Goal: Task Accomplishment & Management: Manage account settings

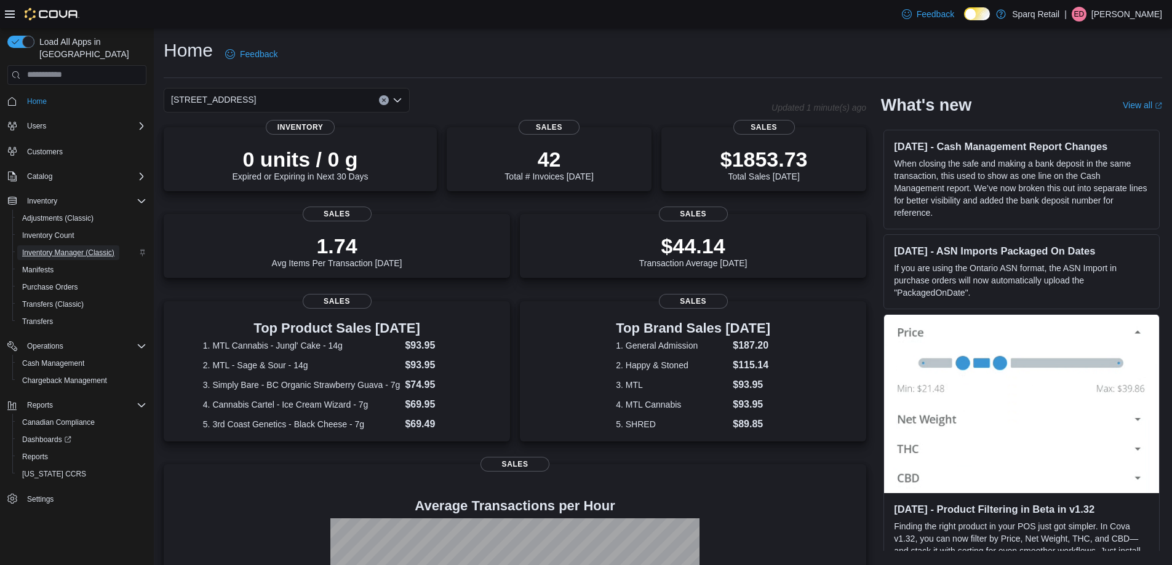
click at [50, 248] on span "Inventory Manager (Classic)" at bounding box center [68, 253] width 92 height 10
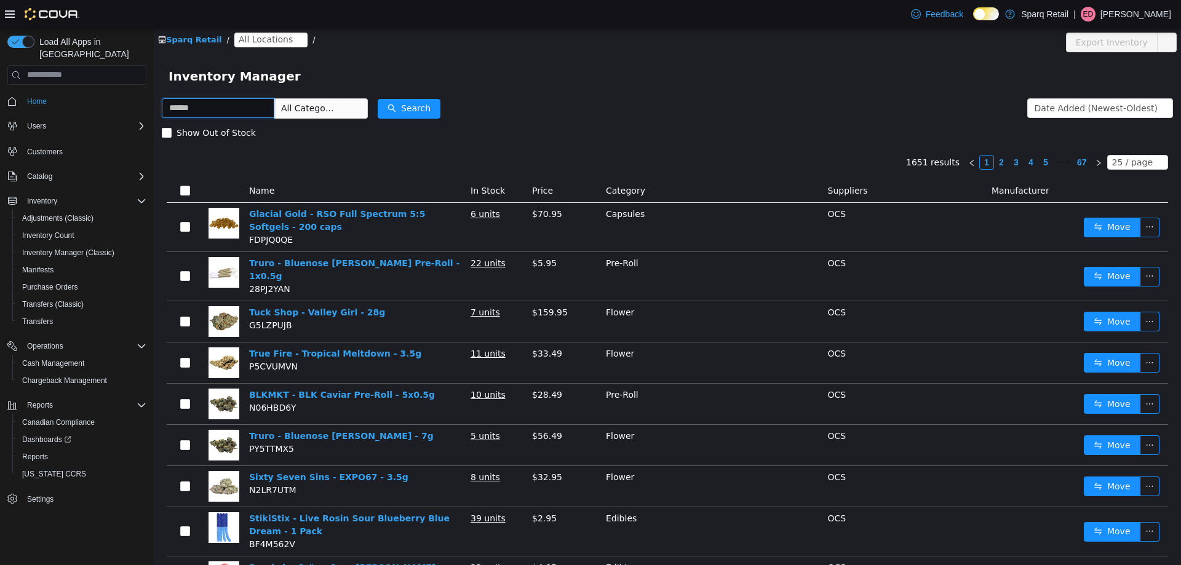
click at [201, 112] on input "text" at bounding box center [218, 108] width 113 height 20
type input "**********"
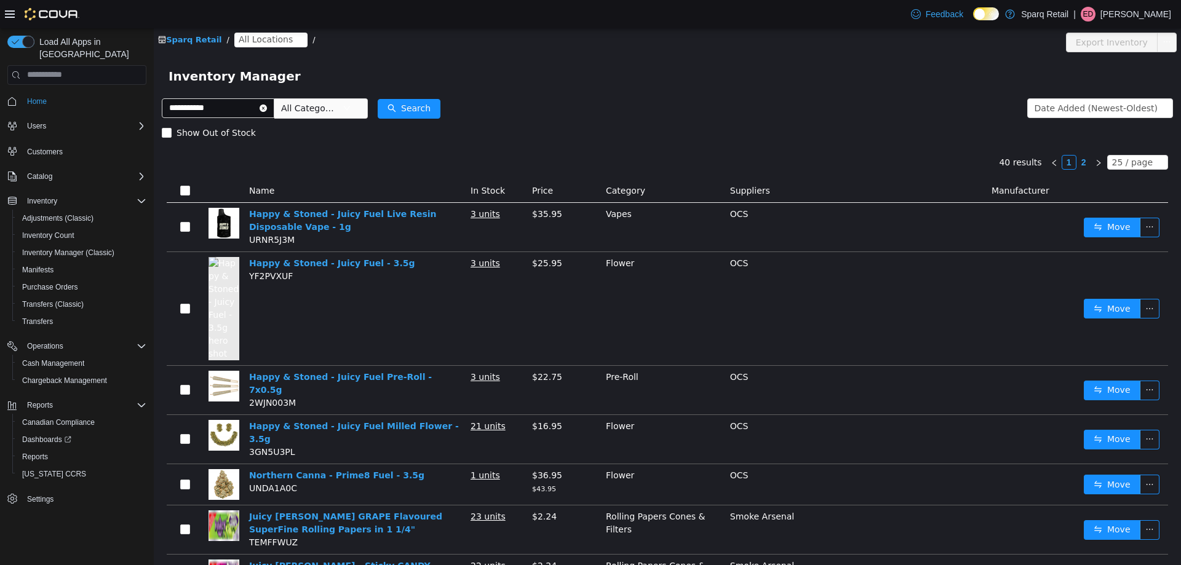
click at [255, 46] on span "All Locations" at bounding box center [270, 39] width 73 height 15
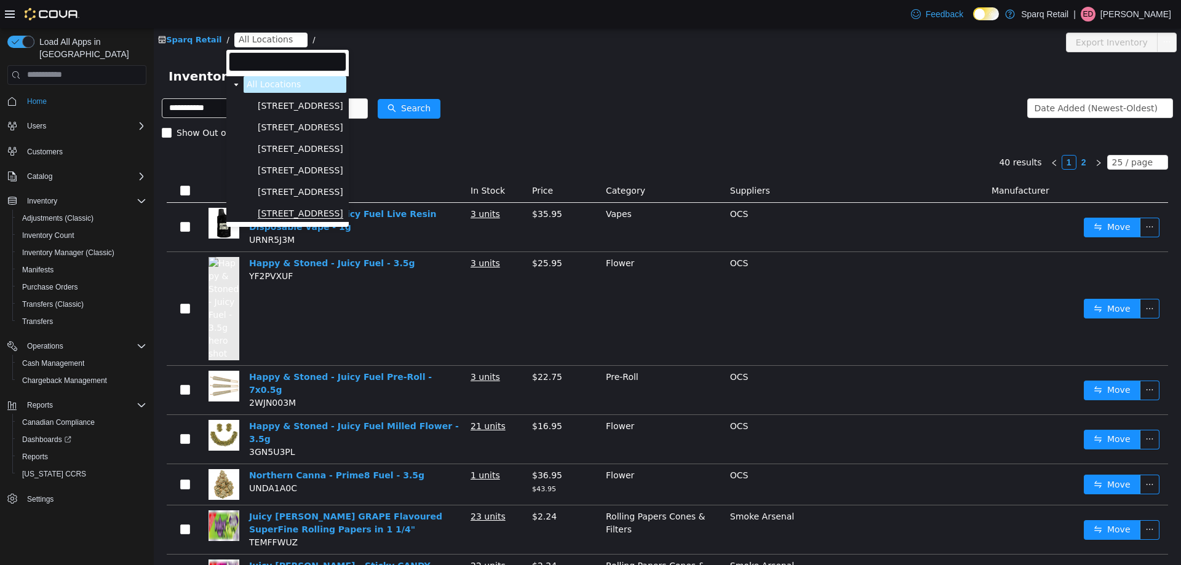
click at [322, 218] on span "4-861 Lansdowne St W." at bounding box center [301, 213] width 86 height 10
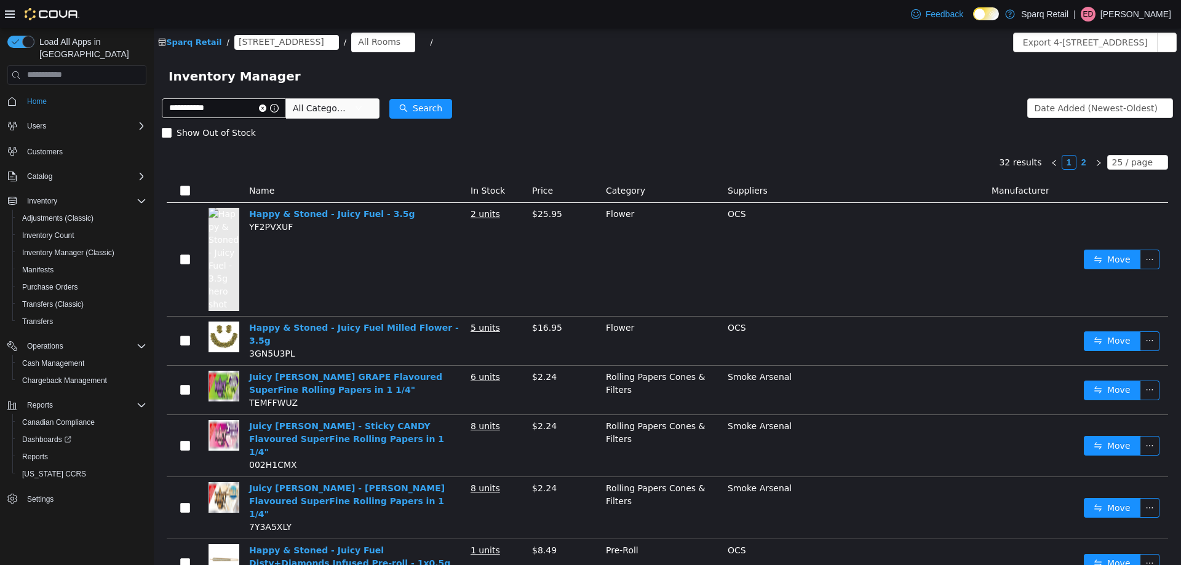
click at [354, 105] on span "All Categories" at bounding box center [324, 107] width 62 height 18
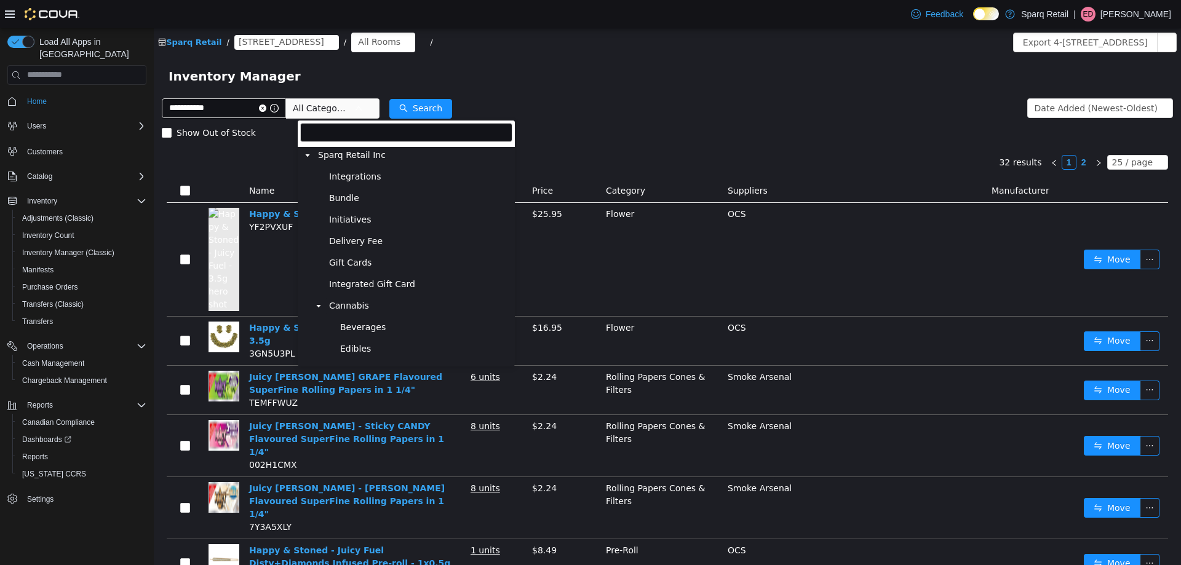
scroll to position [62, 0]
click at [397, 247] on span "Cannabis" at bounding box center [419, 244] width 186 height 17
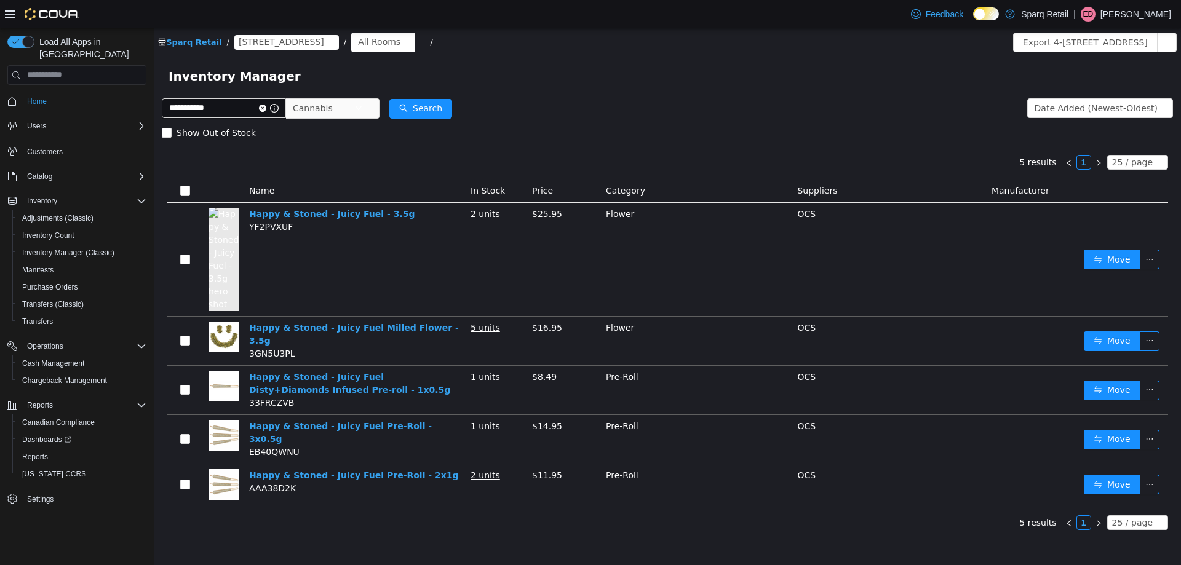
click at [597, 110] on form "**********" at bounding box center [667, 119] width 1011 height 49
click at [325, 213] on link "Happy & Stoned - Juicy Fuel - 3.5g" at bounding box center [332, 214] width 166 height 10
click at [242, 98] on input "**********" at bounding box center [224, 108] width 124 height 20
click at [242, 99] on input "**********" at bounding box center [224, 108] width 124 height 20
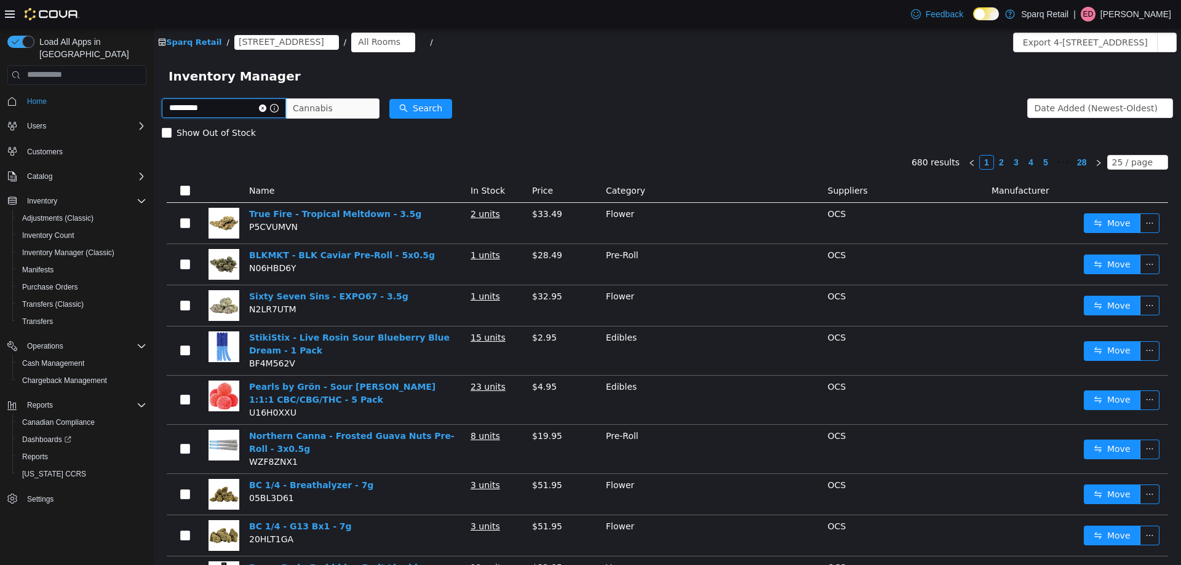
click at [264, 107] on input "*********" at bounding box center [224, 108] width 124 height 20
type input "*********"
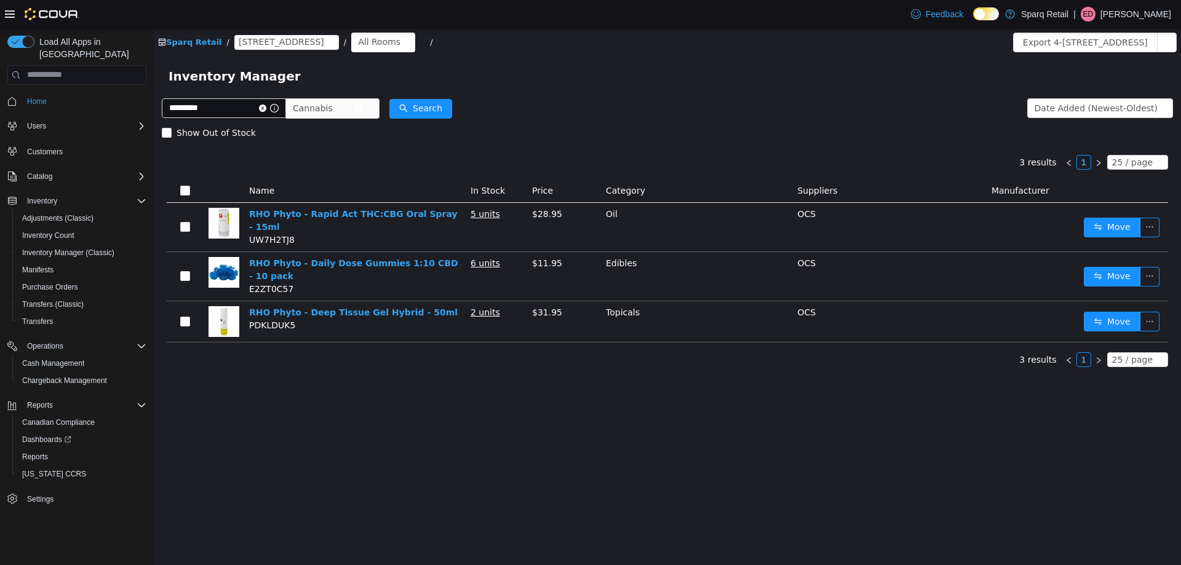
click at [353, 102] on span "Cannabis" at bounding box center [324, 107] width 62 height 18
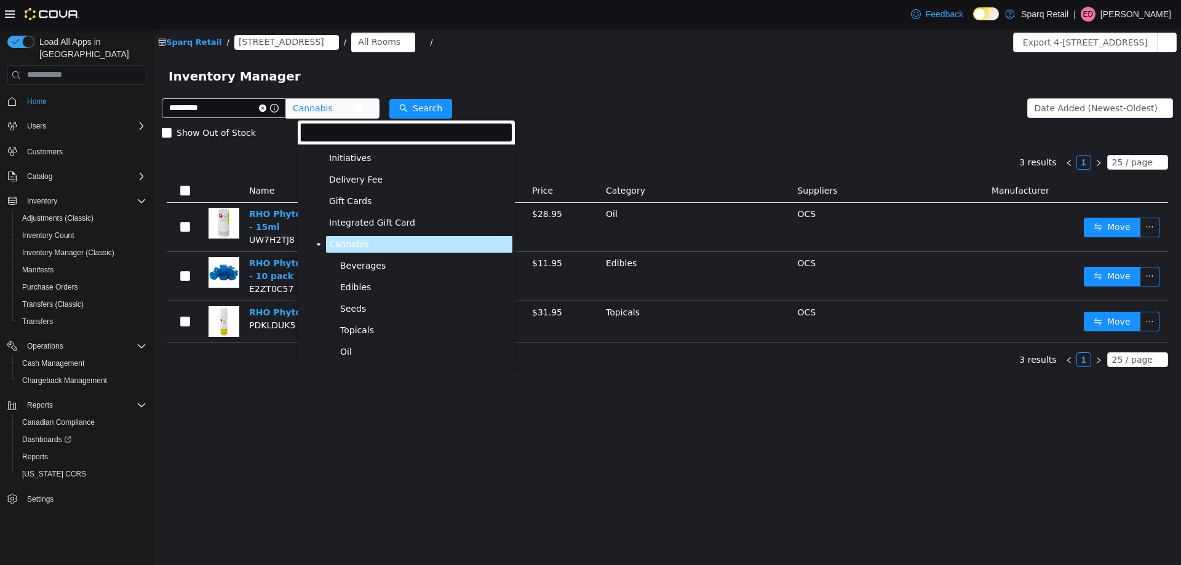
scroll to position [191, 0]
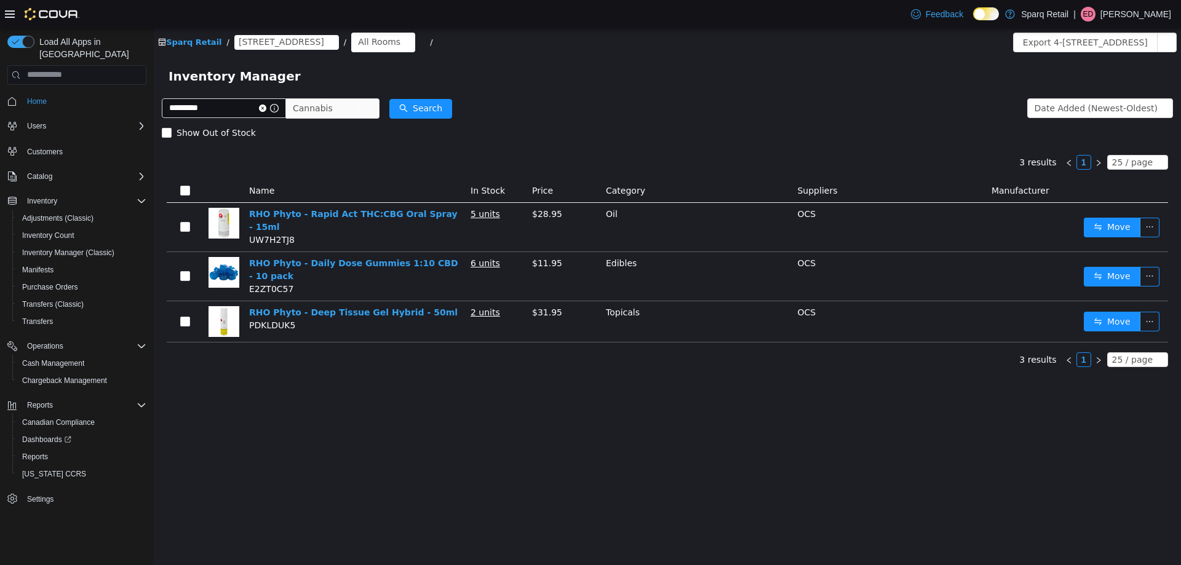
click at [766, 68] on div "Inventory Manager" at bounding box center [668, 76] width 998 height 20
click at [330, 258] on link "RHO Phyto - Daily Dose Gummies 1:10 CBD - 10 pack" at bounding box center [353, 269] width 209 height 23
click at [212, 98] on input "*********" at bounding box center [224, 108] width 124 height 20
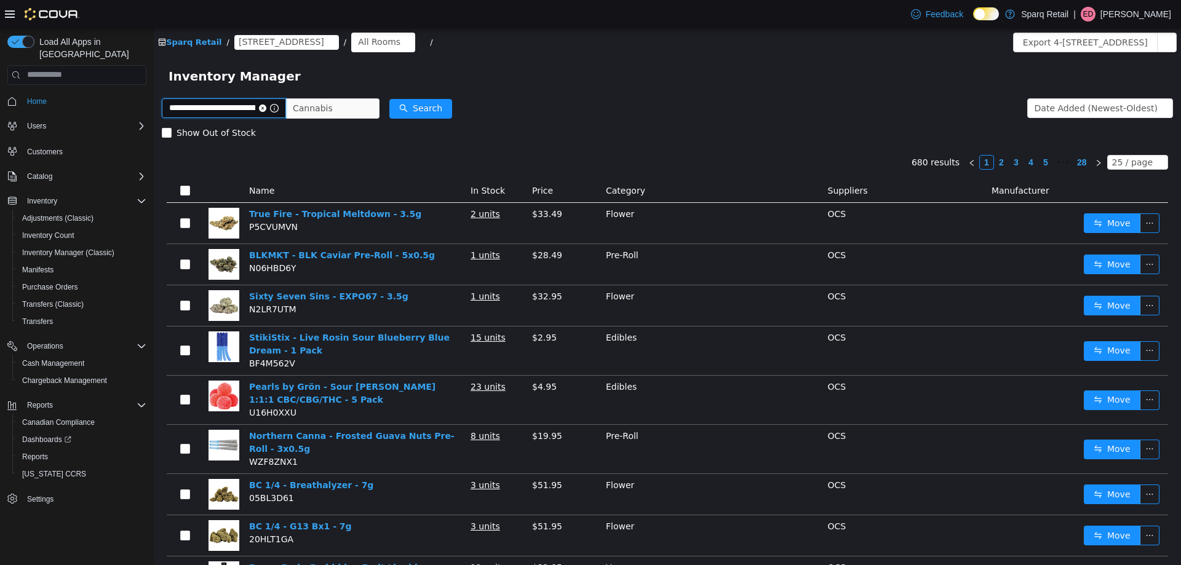
type input "**********"
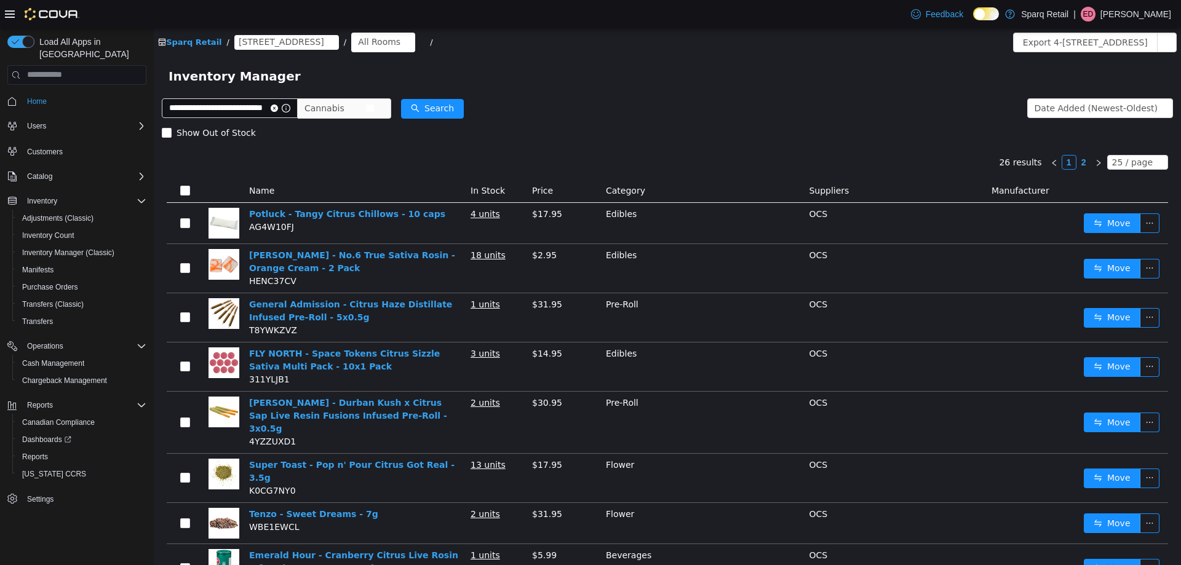
click at [358, 108] on span "Cannabis" at bounding box center [336, 107] width 62 height 18
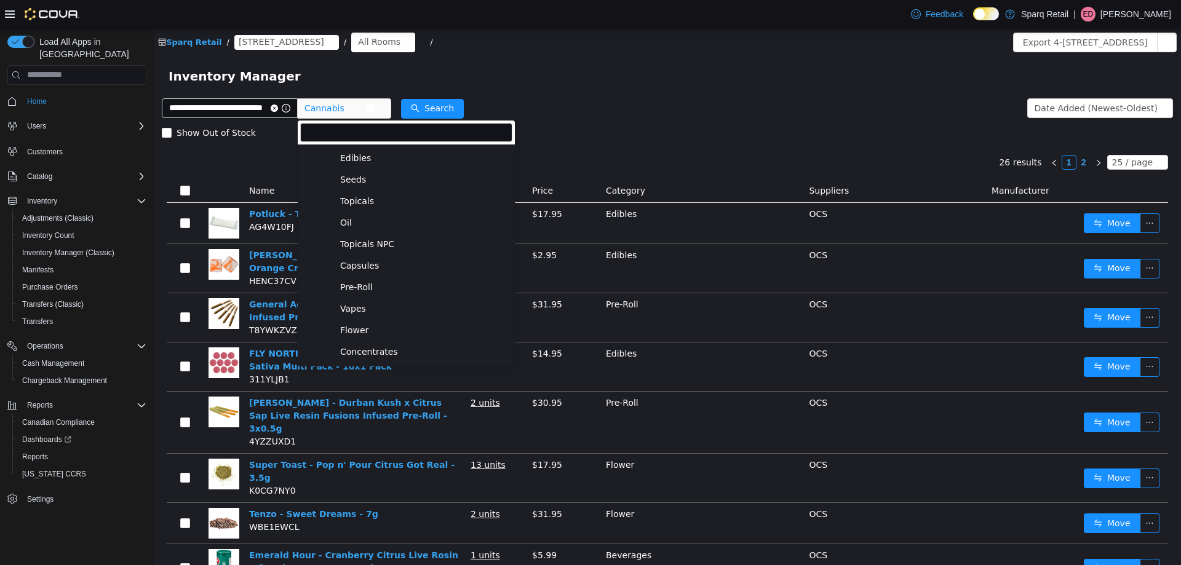
scroll to position [156, 0]
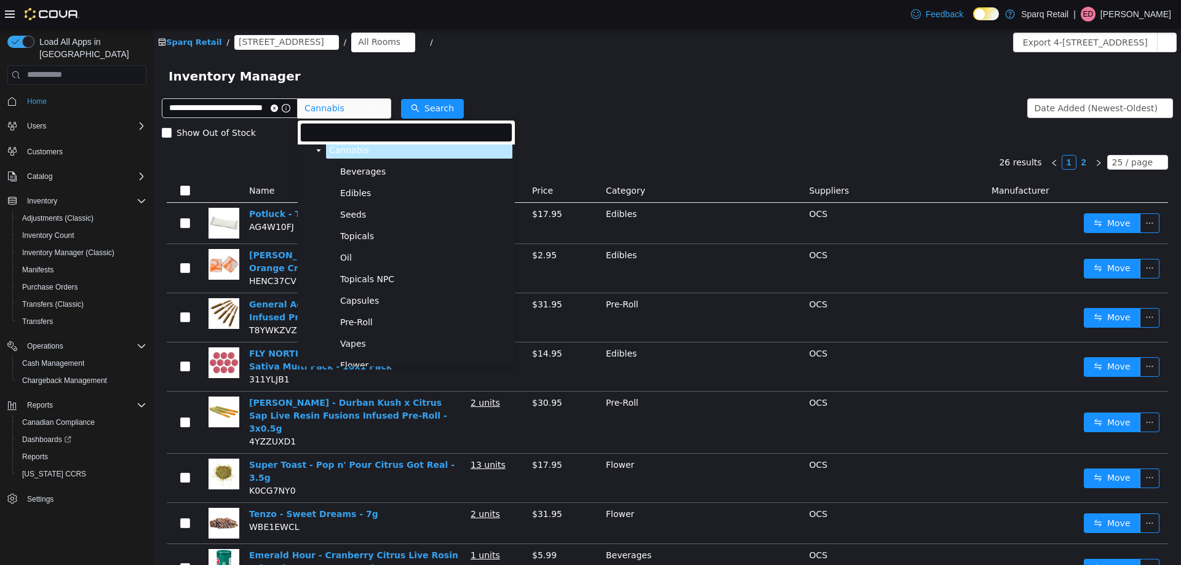
click at [377, 237] on span "Topicals" at bounding box center [424, 236] width 175 height 17
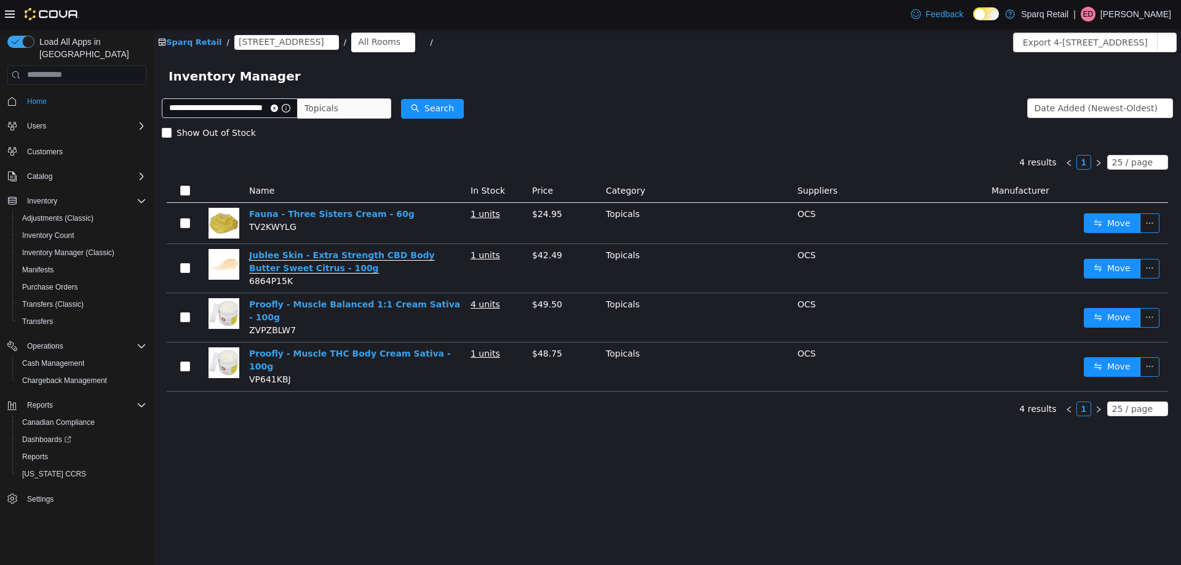
click at [394, 256] on link "Jublee Skin - Extra Strength CBD Body Butter Sweet Citrus - 100g" at bounding box center [342, 261] width 186 height 23
click at [255, 103] on input "**********" at bounding box center [230, 108] width 136 height 20
drag, startPoint x: 274, startPoint y: 106, endPoint x: 250, endPoint y: 108, distance: 24.0
click at [274, 106] on icon "icon: close-circle" at bounding box center [274, 107] width 7 height 7
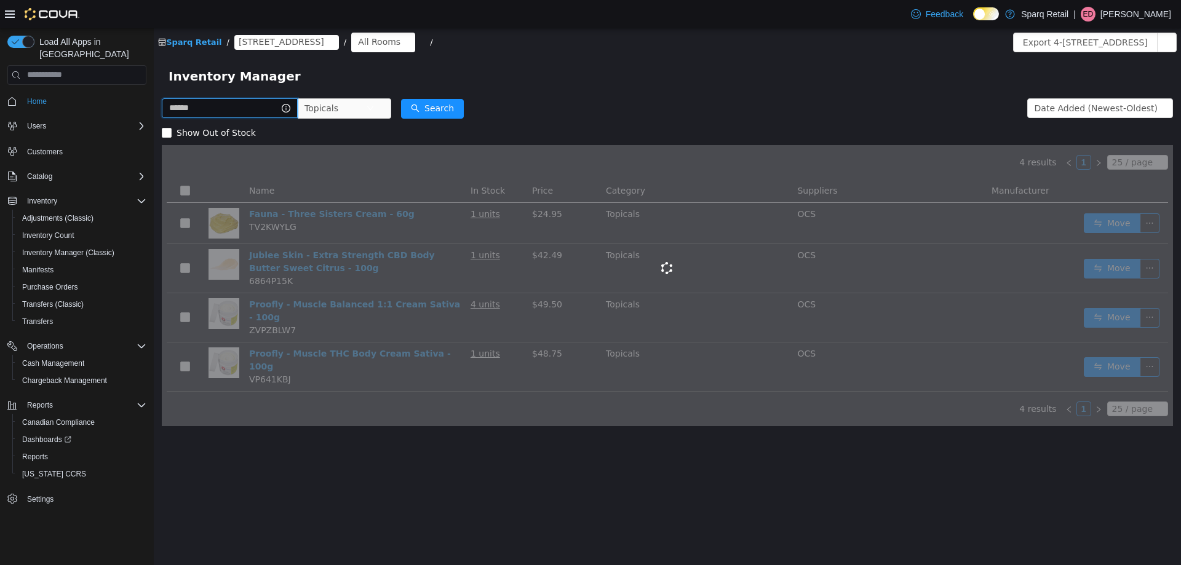
click at [233, 101] on input "text" at bounding box center [230, 108] width 136 height 20
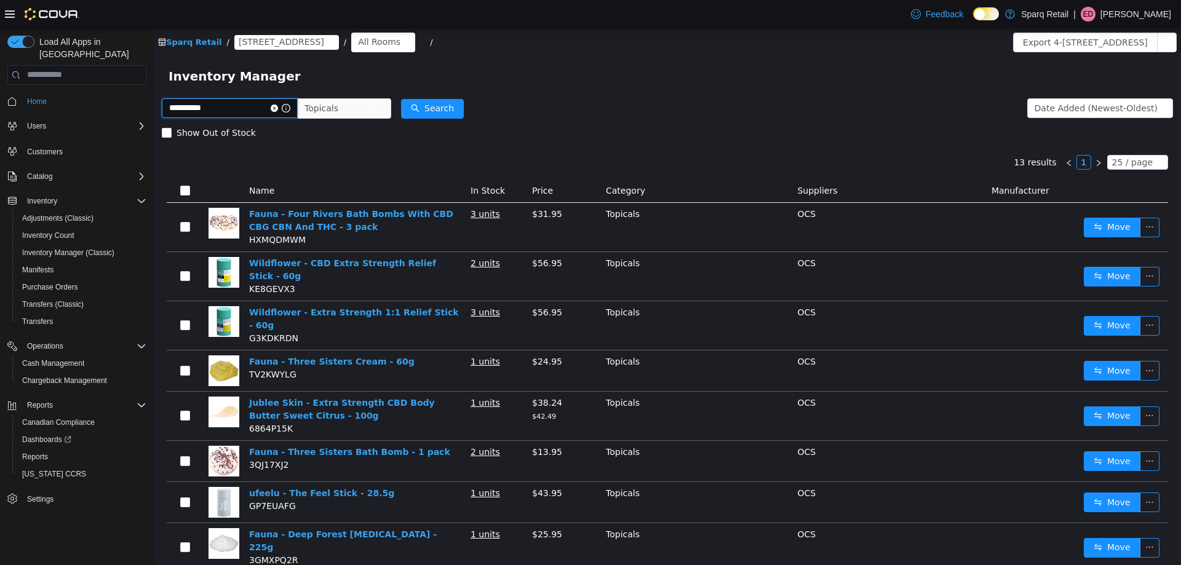
type input "**********"
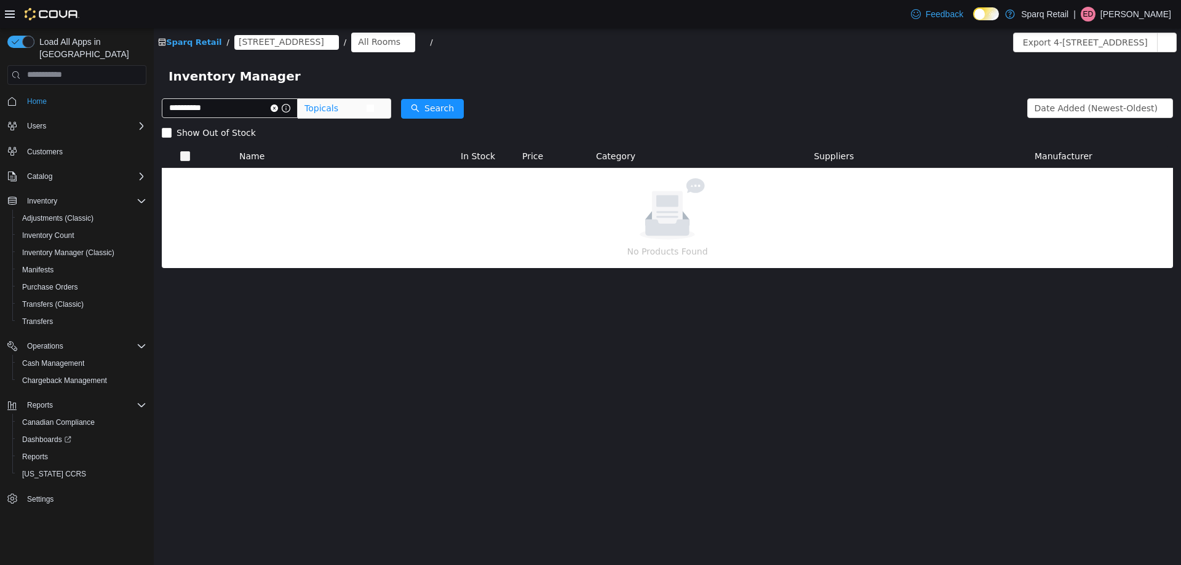
click at [370, 107] on icon "icon: close-circle" at bounding box center [370, 107] width 7 height 7
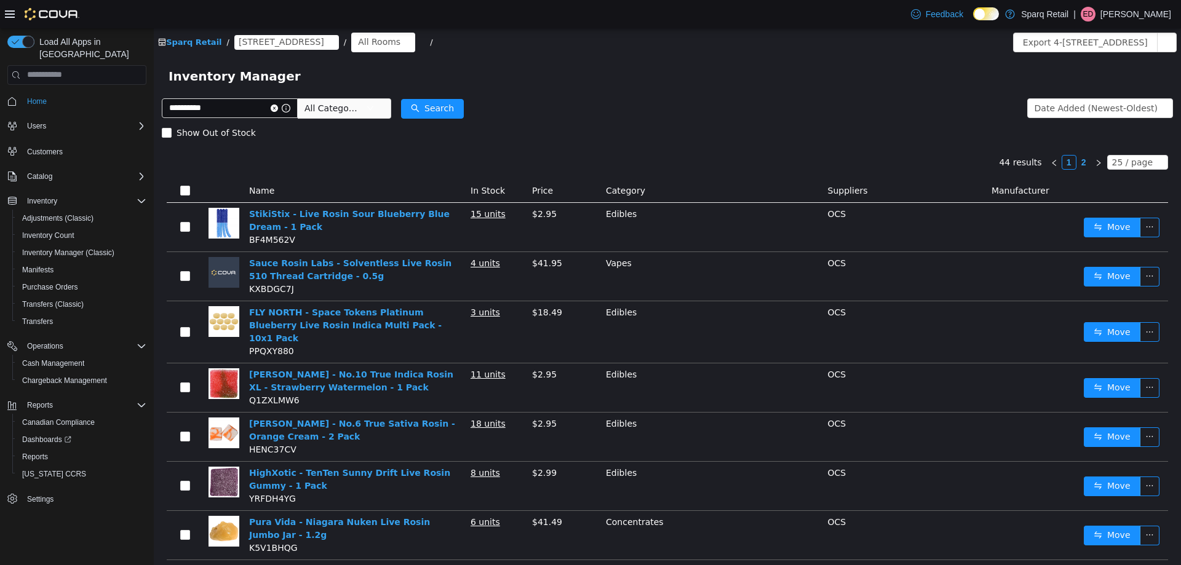
click at [383, 110] on span "All Categories" at bounding box center [345, 108] width 94 height 20
click at [574, 134] on div "Show Out of Stock" at bounding box center [667, 132] width 1011 height 25
click at [351, 103] on span "All Categories" at bounding box center [333, 108] width 56 height 12
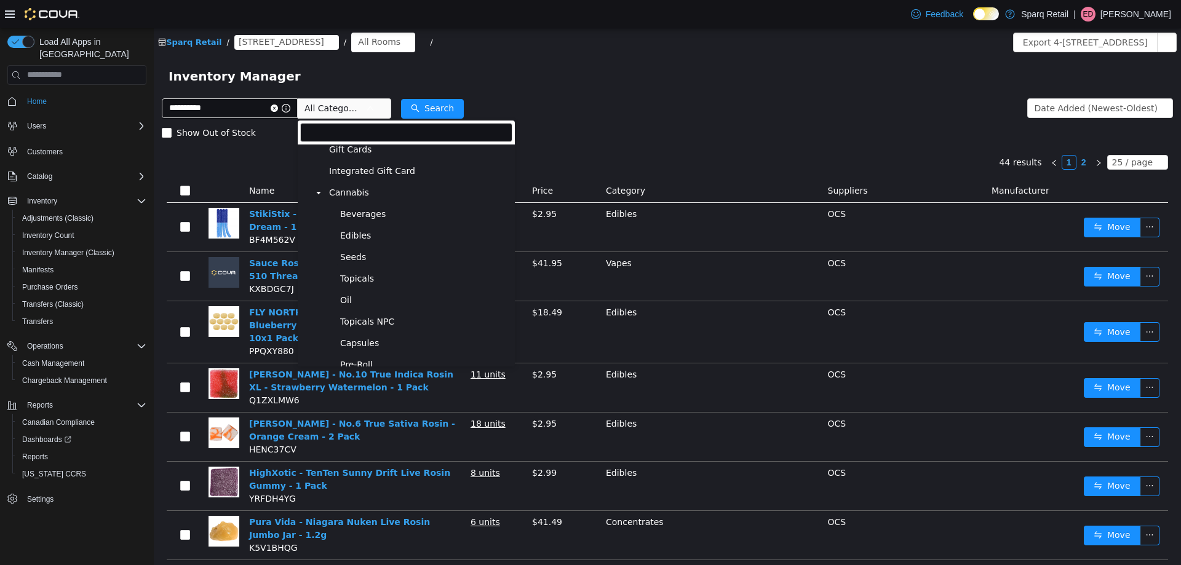
scroll to position [94, 0]
click at [386, 258] on span "Edibles" at bounding box center [424, 254] width 175 height 17
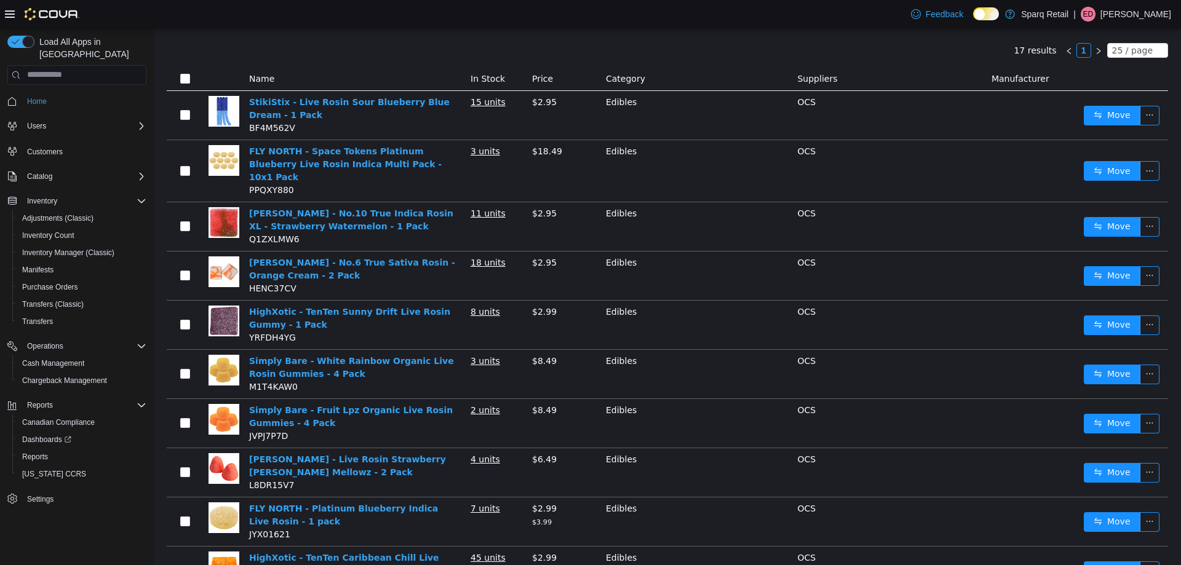
scroll to position [0, 0]
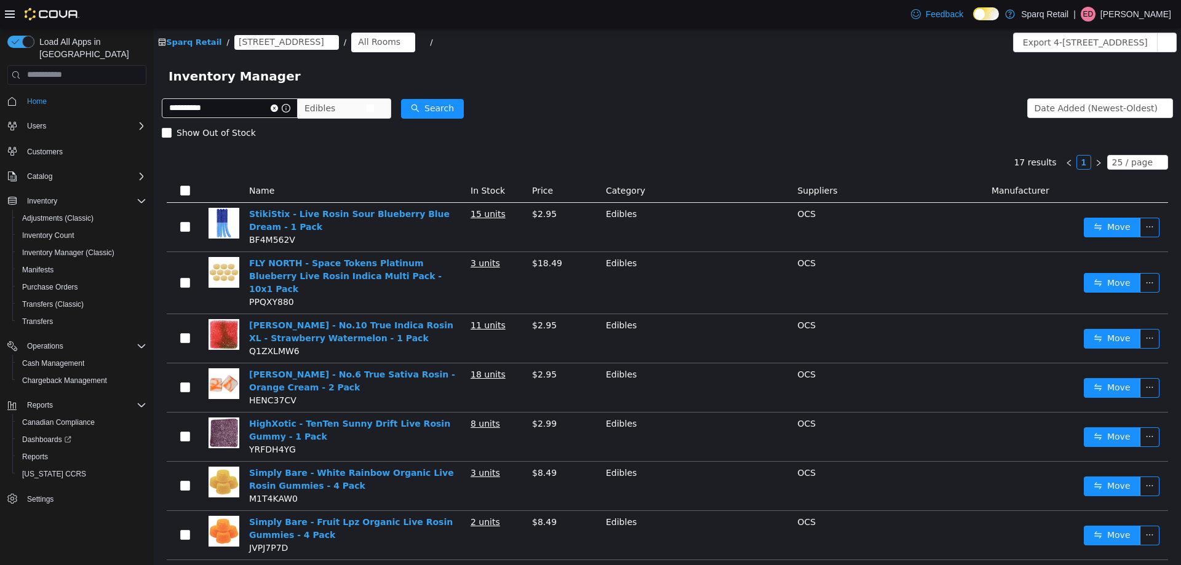
click at [378, 106] on span "Edibles" at bounding box center [339, 108] width 84 height 20
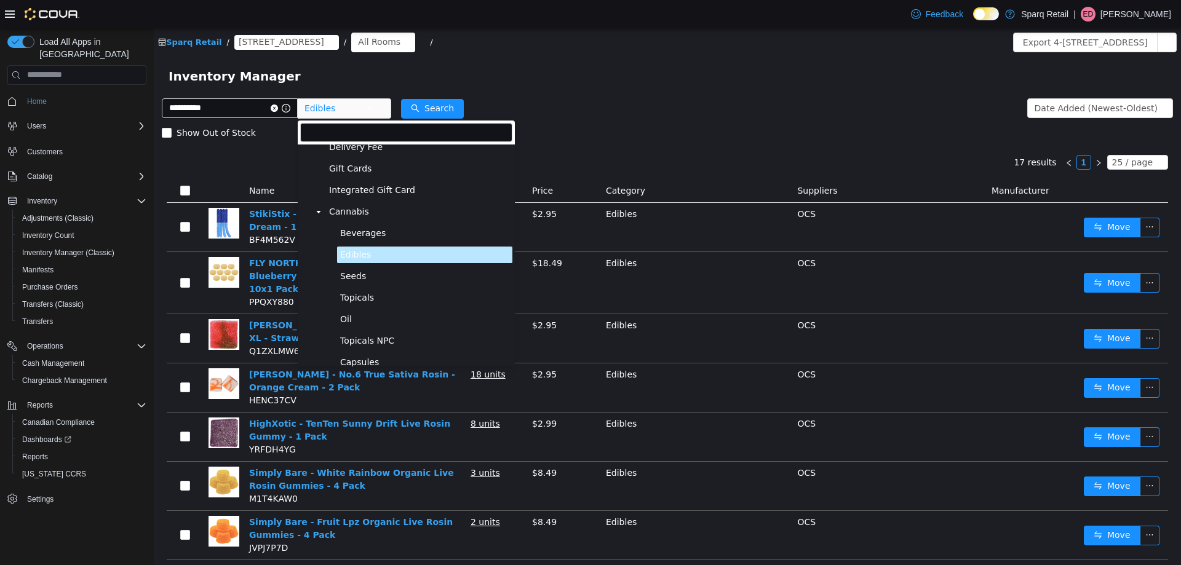
click at [365, 213] on span "Cannabis" at bounding box center [419, 211] width 186 height 17
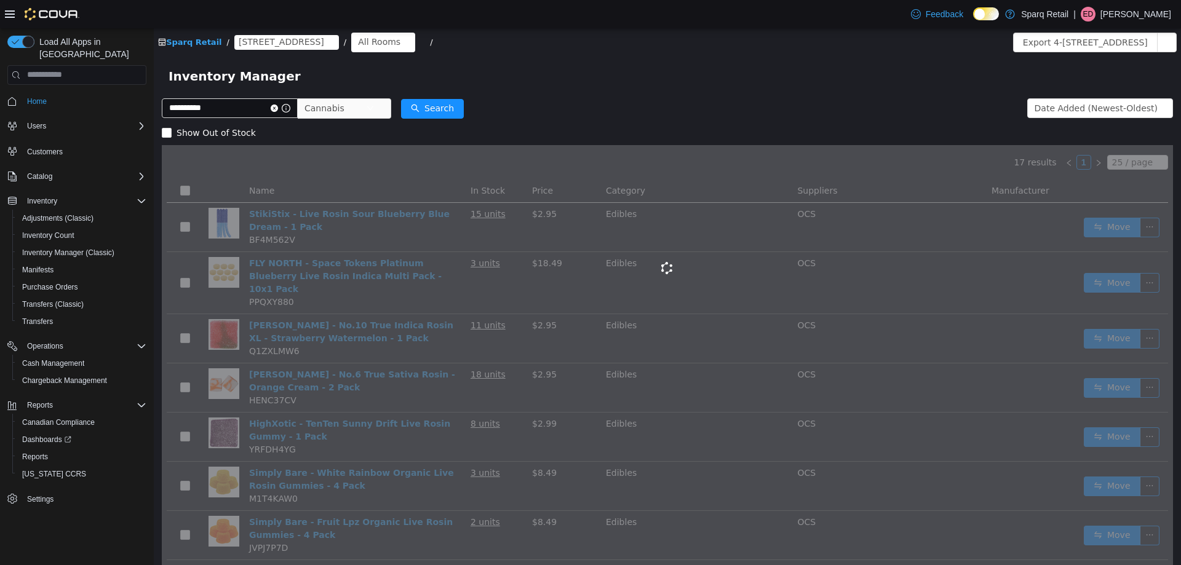
click at [605, 98] on form "**********" at bounding box center [667, 119] width 1011 height 49
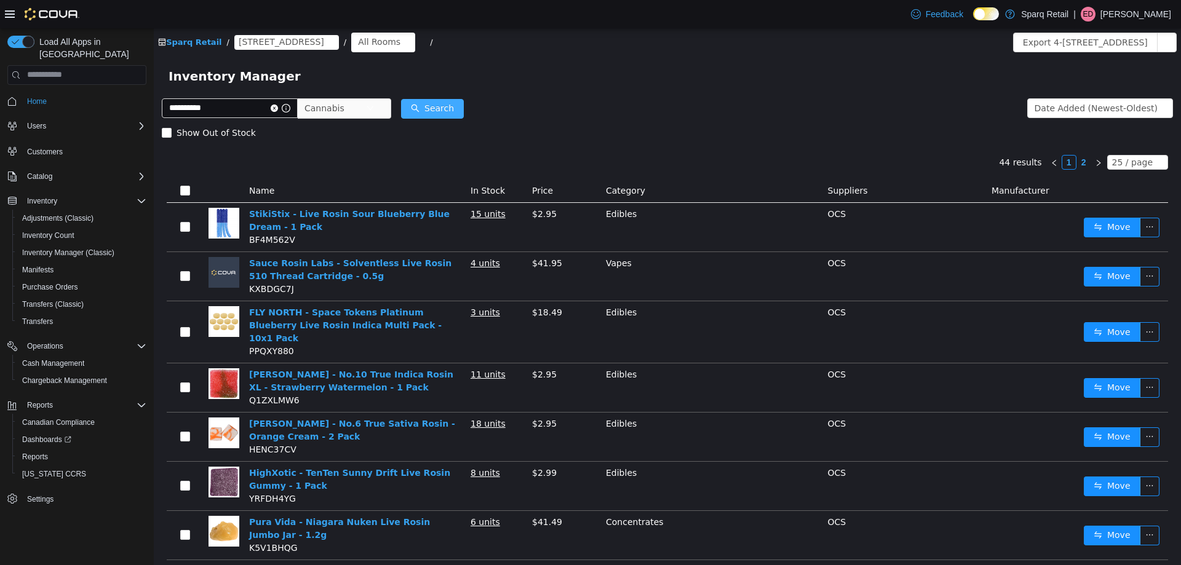
click at [431, 104] on button "Search" at bounding box center [432, 108] width 63 height 20
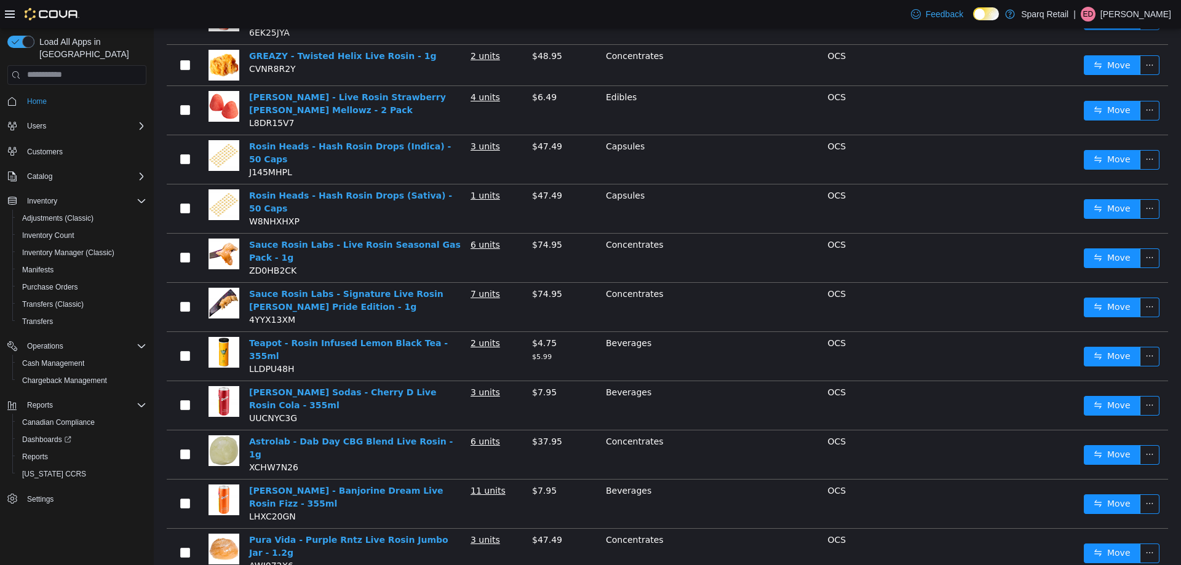
scroll to position [839, 0]
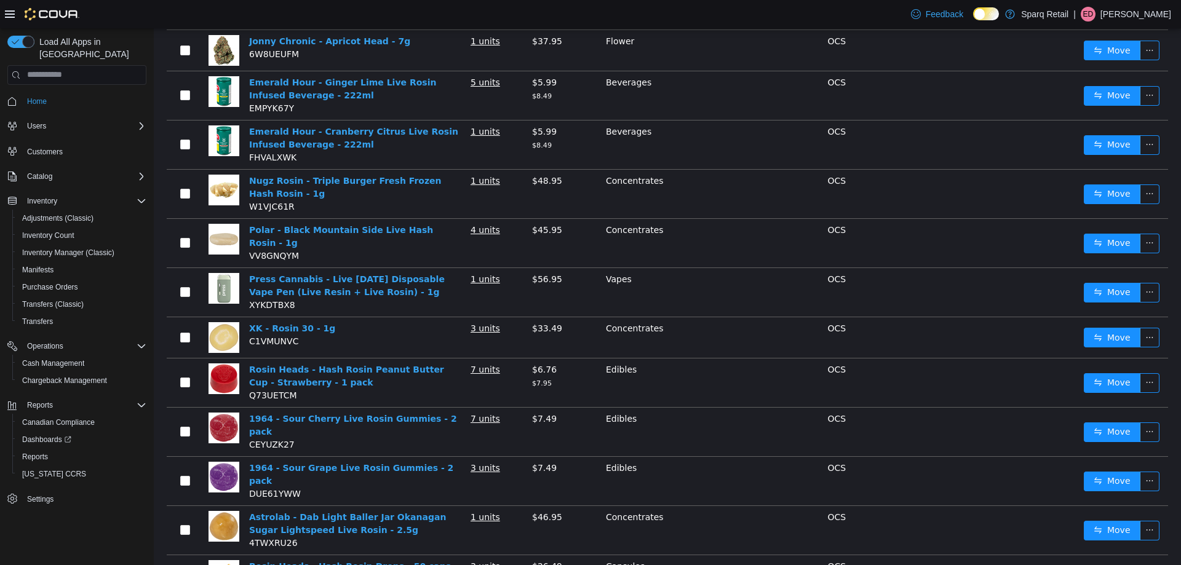
scroll to position [220, 0]
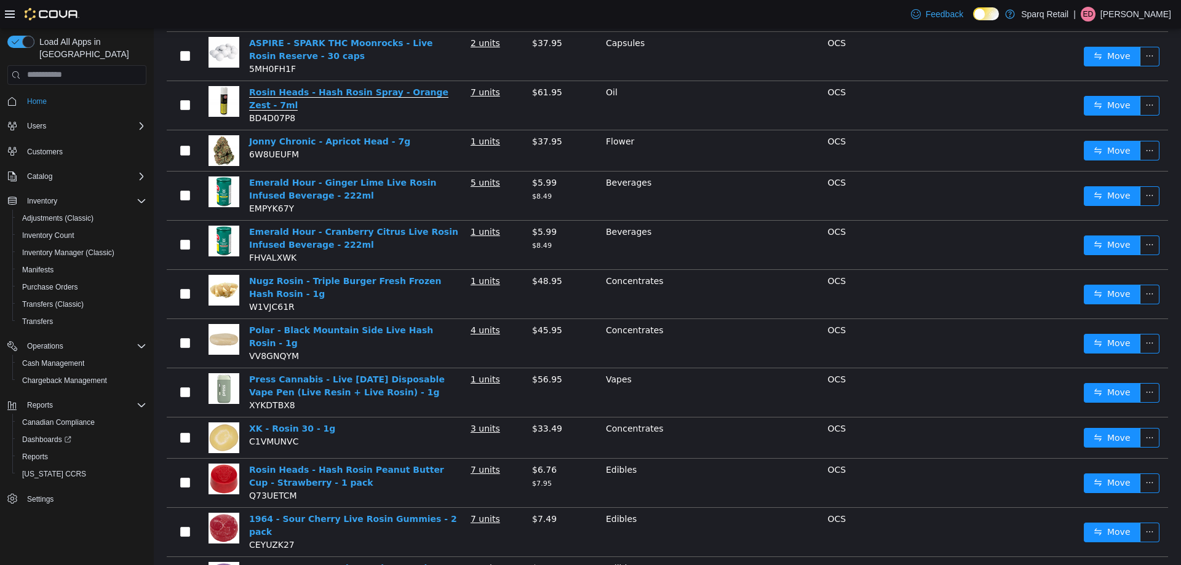
click at [401, 98] on link "Rosin Heads - Hash Rosin Spray - Orange Zest - 7ml" at bounding box center [348, 98] width 199 height 23
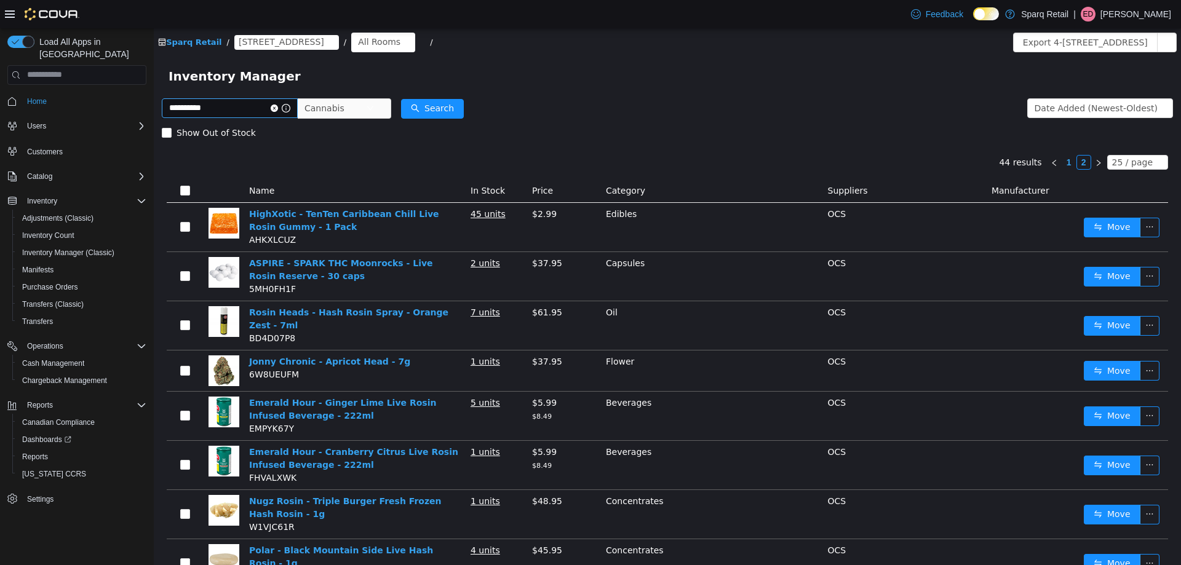
click at [273, 111] on icon "icon: close-circle" at bounding box center [274, 107] width 7 height 7
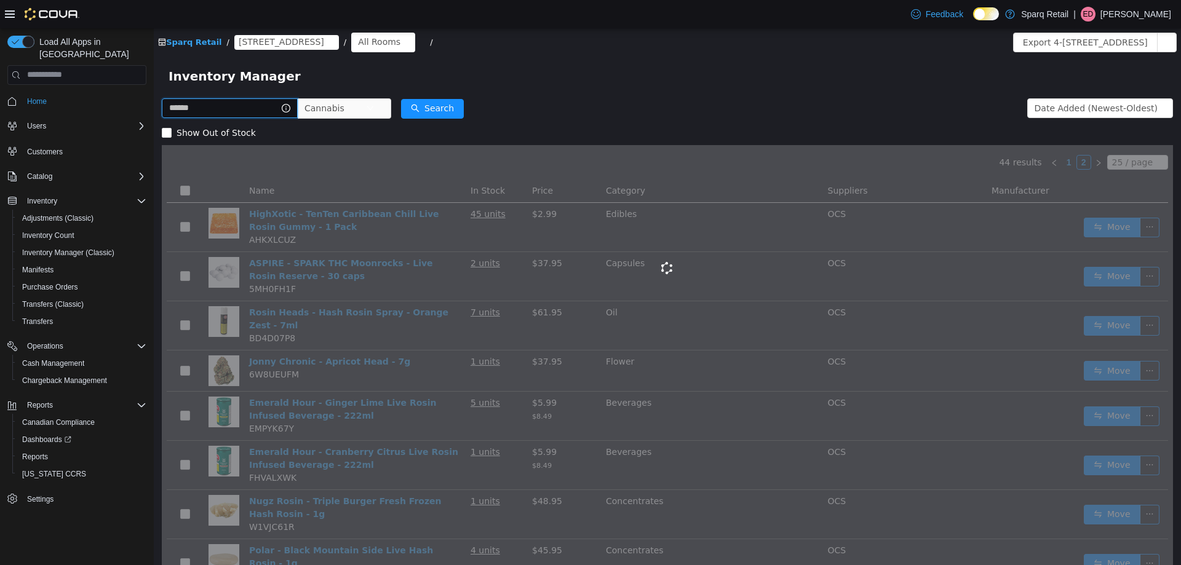
click at [247, 102] on input "text" at bounding box center [230, 108] width 136 height 20
paste input "**********"
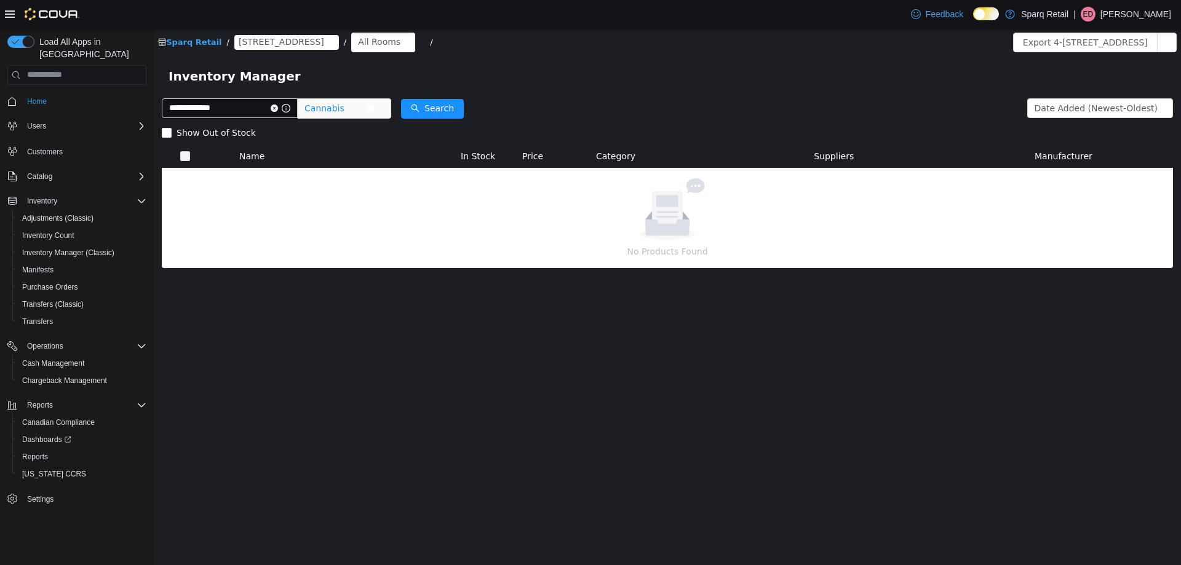
click at [373, 105] on icon "icon: close-circle" at bounding box center [370, 107] width 7 height 7
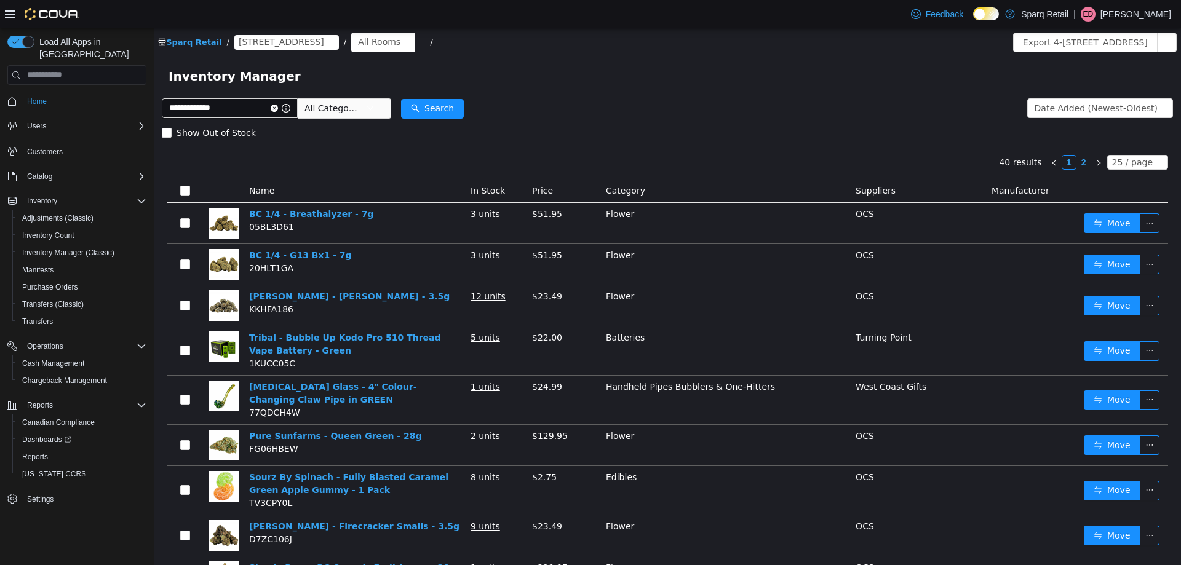
click at [369, 114] on span "All Categories" at bounding box center [339, 108] width 84 height 20
click at [252, 108] on input "**********" at bounding box center [230, 108] width 136 height 20
type input "********"
click at [385, 107] on span "All Categories" at bounding box center [345, 108] width 94 height 20
click at [356, 112] on span "All Categories" at bounding box center [333, 108] width 56 height 12
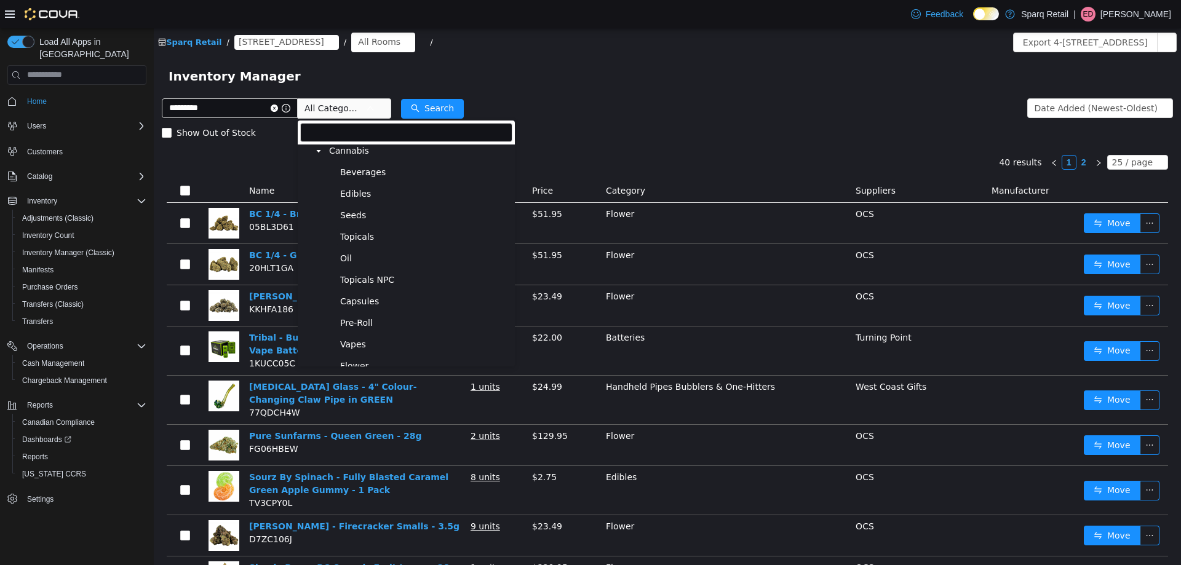
scroll to position [156, 0]
click at [398, 329] on span "Pre-Roll" at bounding box center [424, 322] width 175 height 17
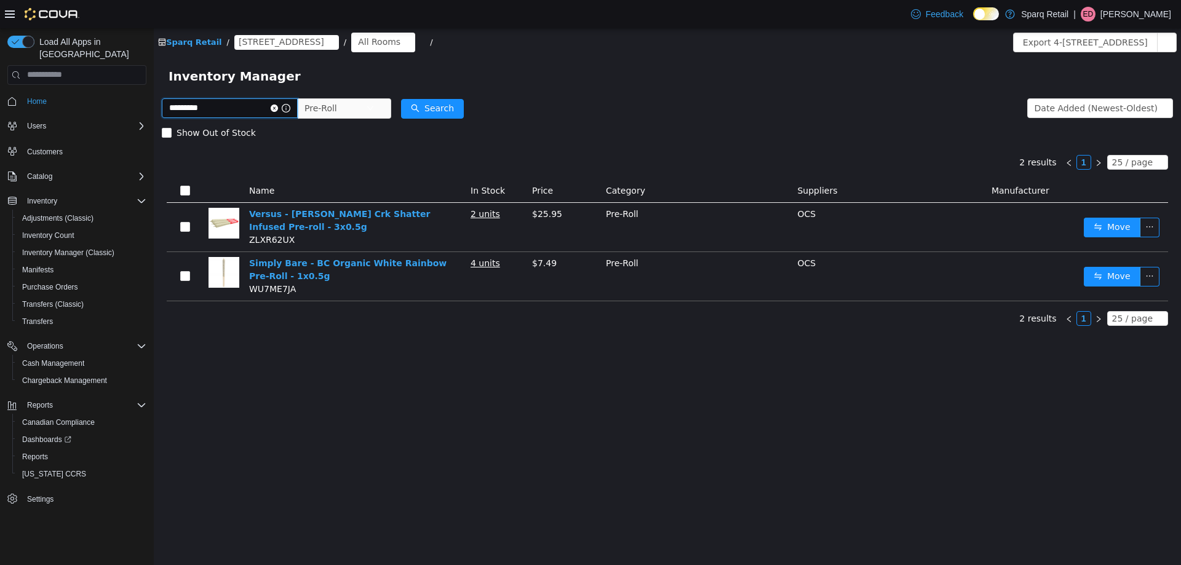
click at [233, 98] on input "********" at bounding box center [230, 108] width 136 height 20
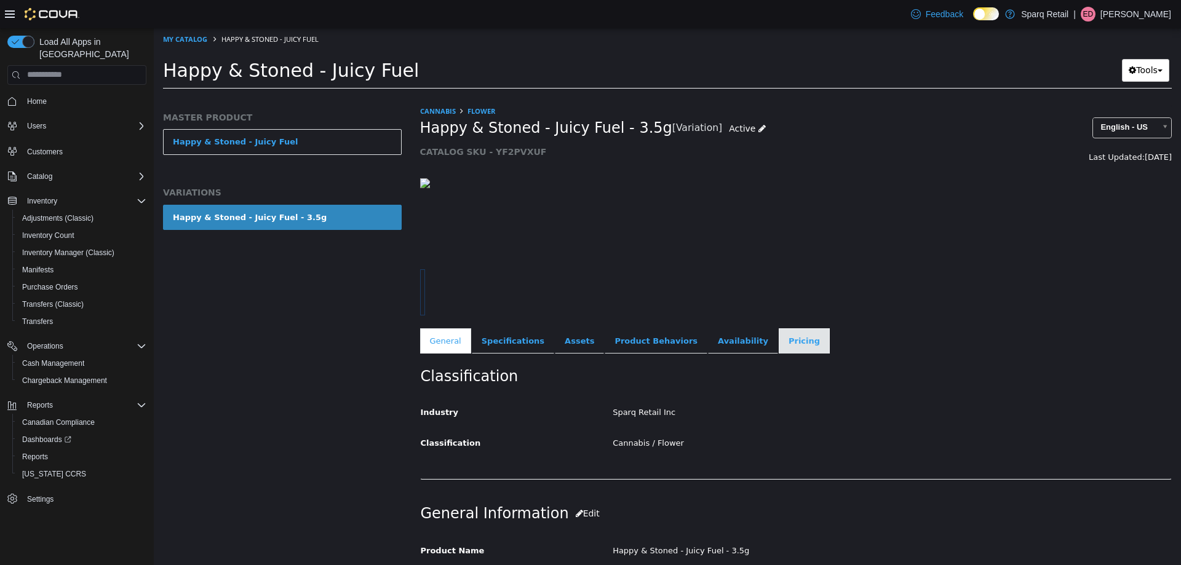
click at [779, 341] on link "Pricing" at bounding box center [804, 341] width 51 height 26
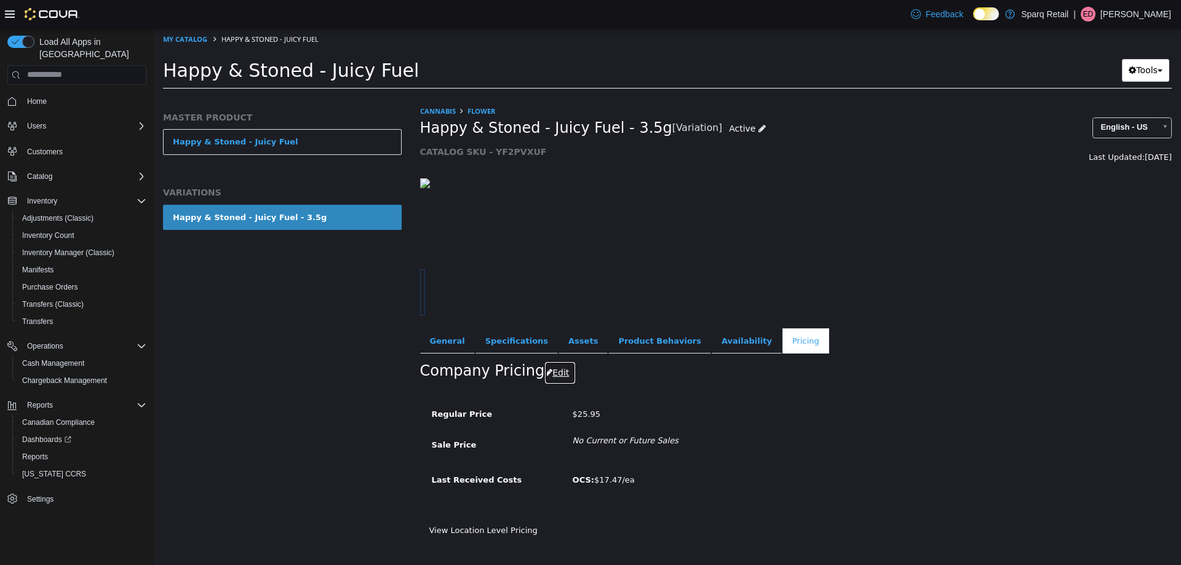
click at [549, 369] on button "Edit" at bounding box center [559, 372] width 31 height 23
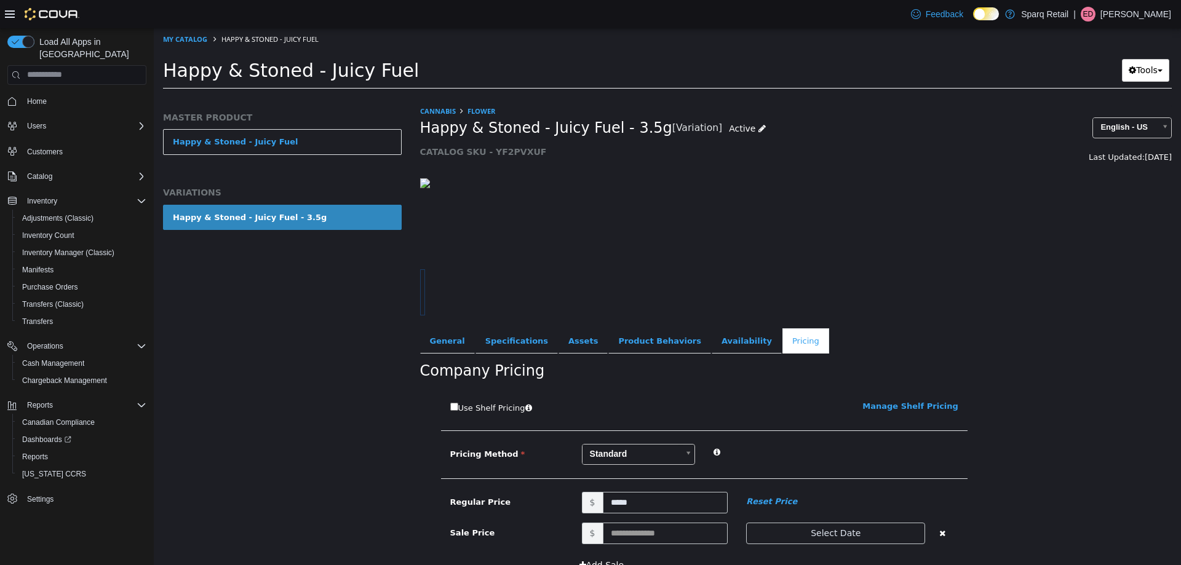
scroll to position [123, 0]
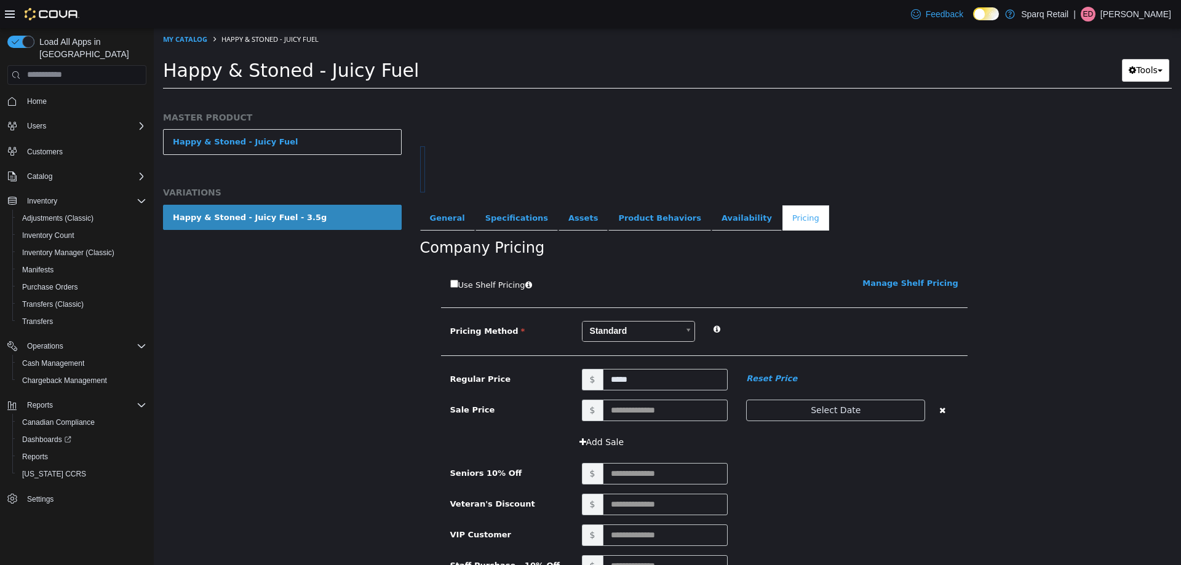
click at [596, 414] on span "$" at bounding box center [592, 410] width 21 height 22
click at [637, 413] on input "text" at bounding box center [666, 410] width 126 height 22
type input "*****"
click at [830, 411] on button "Select Date" at bounding box center [835, 410] width 179 height 22
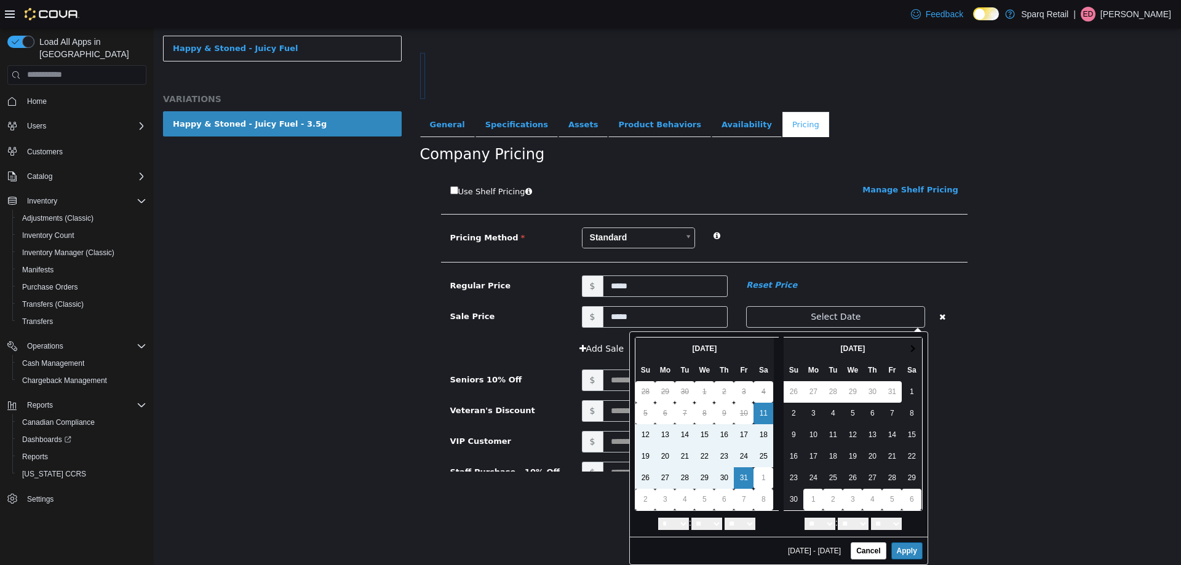
scroll to position [0, 0]
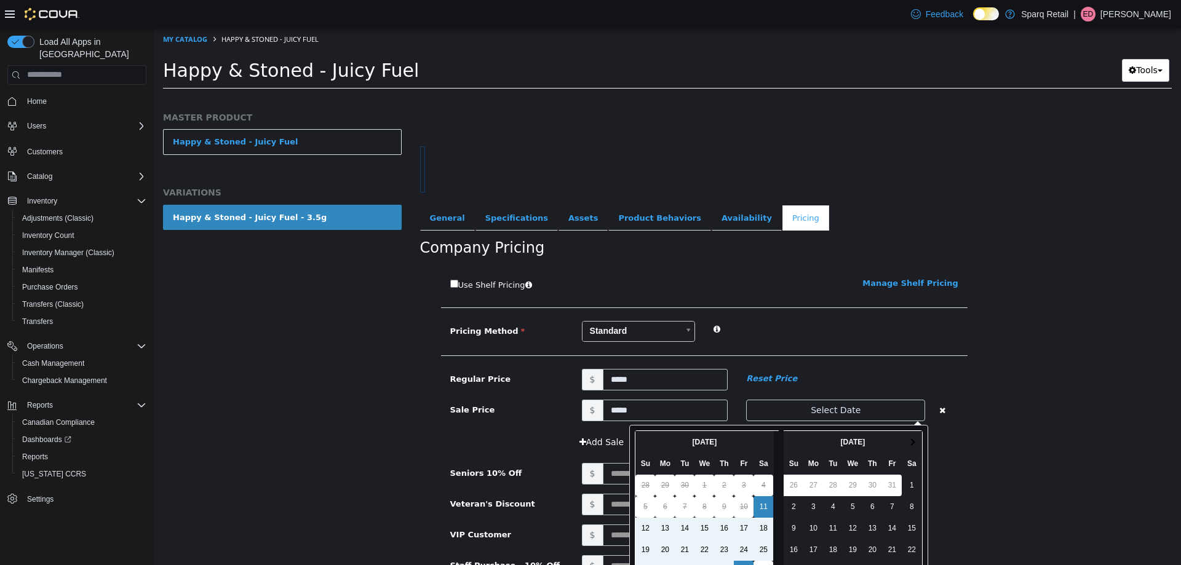
click at [1023, 444] on div "Use Shelf Pricing    Manage Shelf Pricing Shelf Price Select a Shelf Price Shel…" at bounding box center [796, 448] width 752 height 367
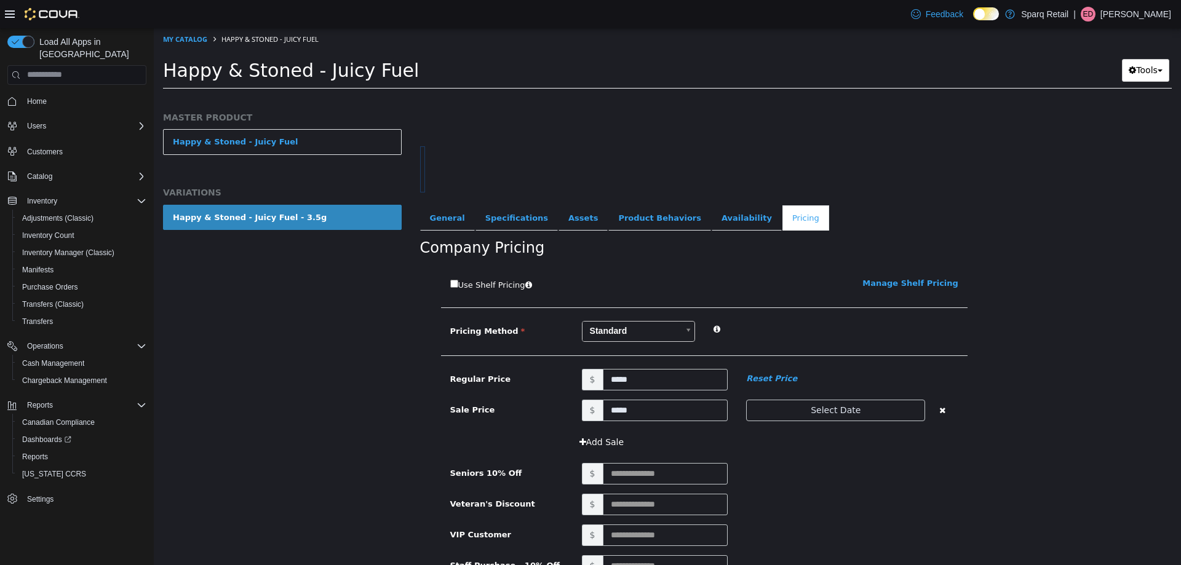
scroll to position [212, 0]
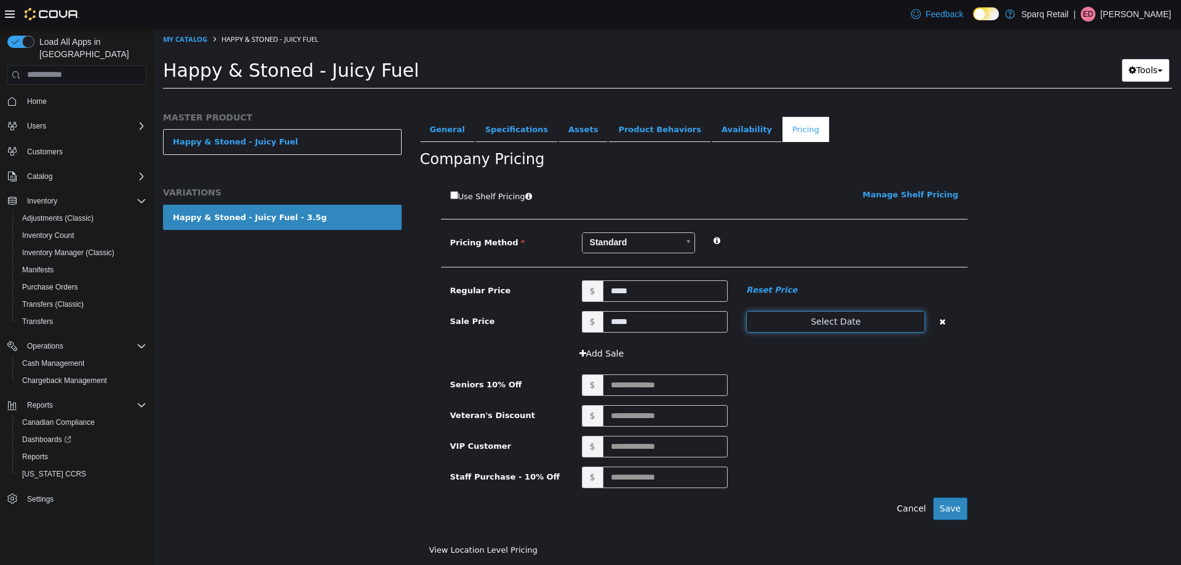
click at [840, 326] on button "Select Date" at bounding box center [835, 322] width 179 height 22
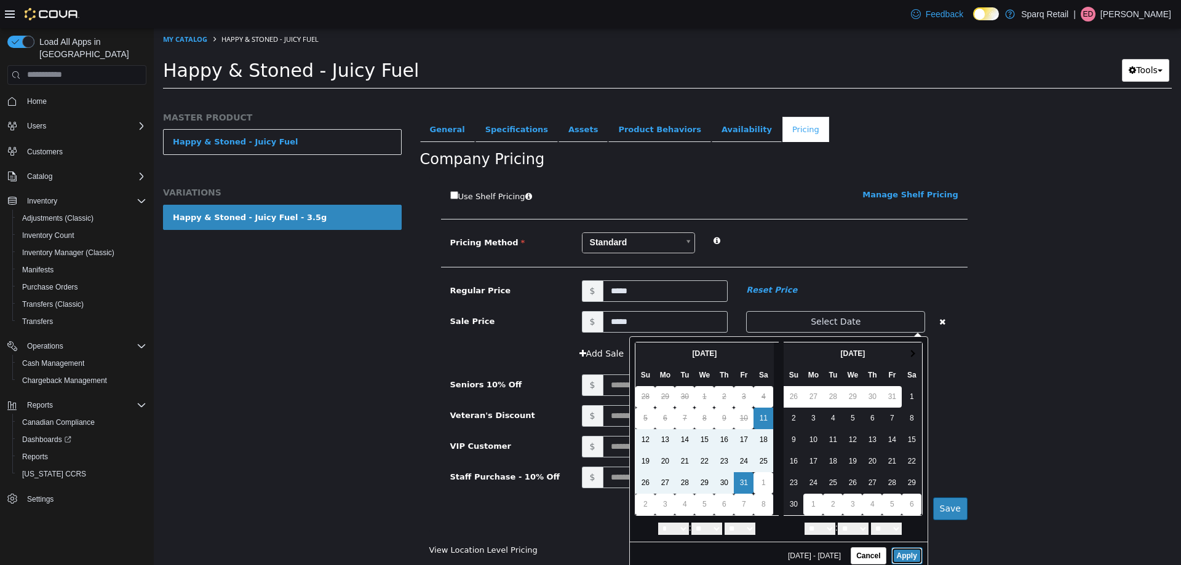
click at [902, 554] on button "Apply" at bounding box center [906, 555] width 31 height 17
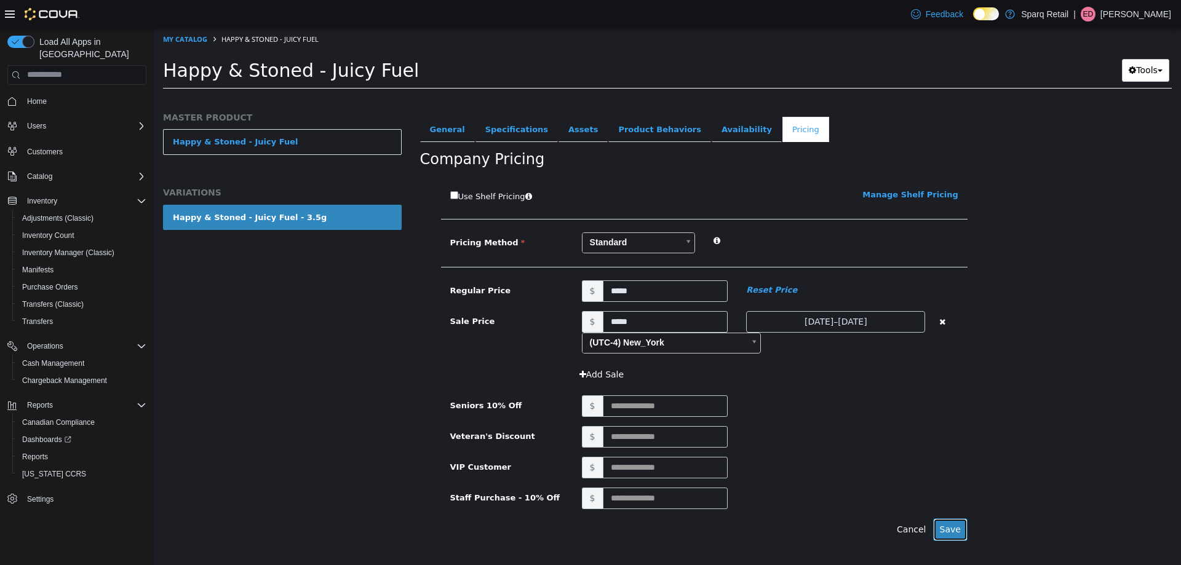
click at [947, 525] on button "Save" at bounding box center [950, 529] width 34 height 23
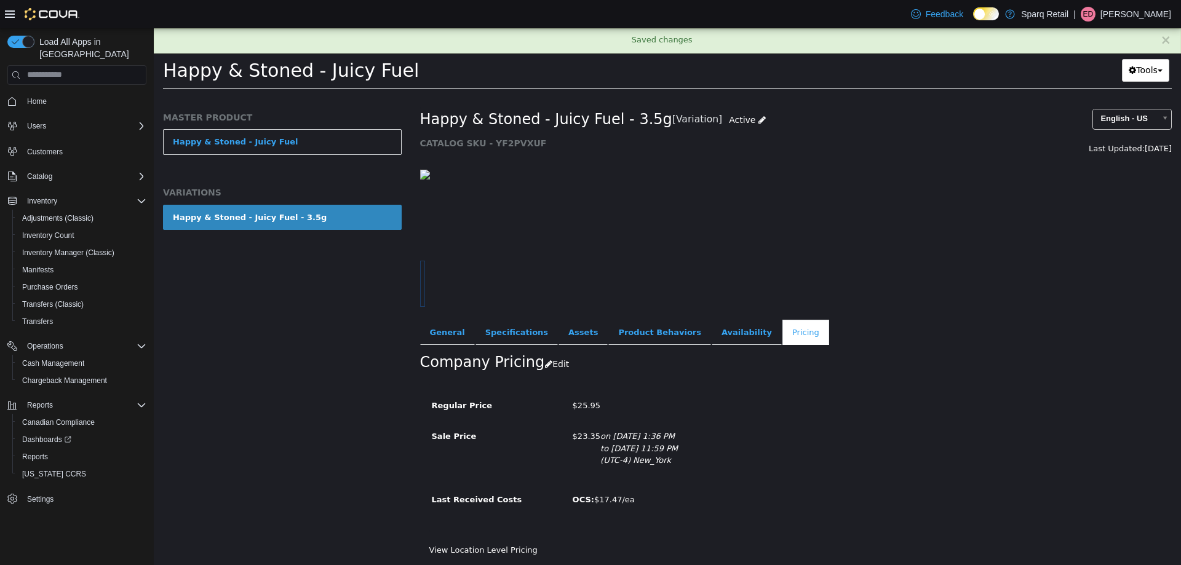
scroll to position [0, 0]
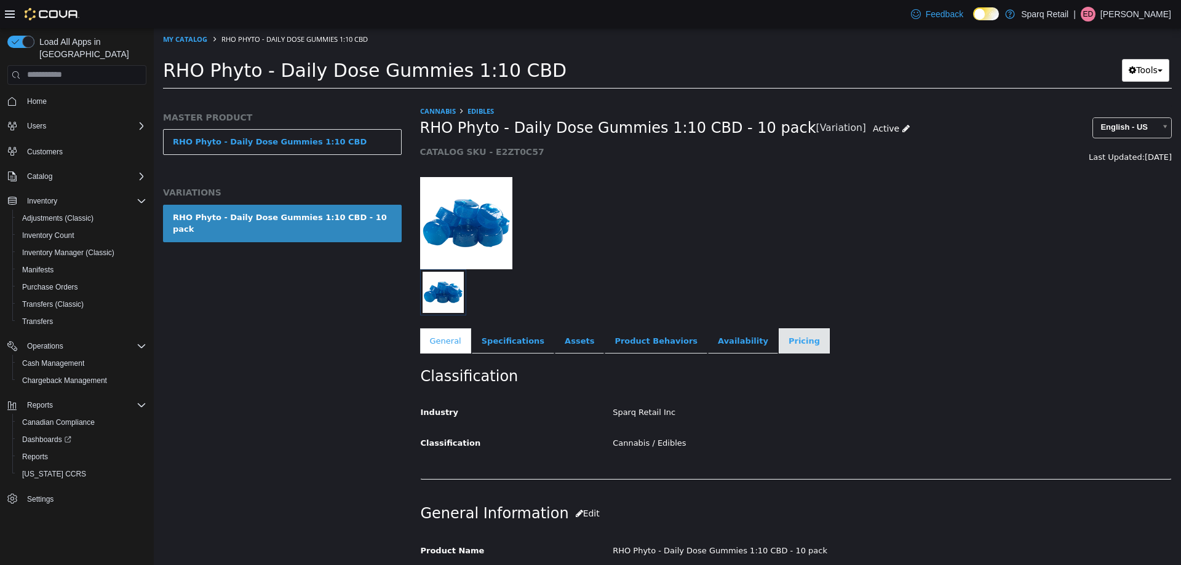
click at [779, 341] on link "Pricing" at bounding box center [804, 341] width 51 height 26
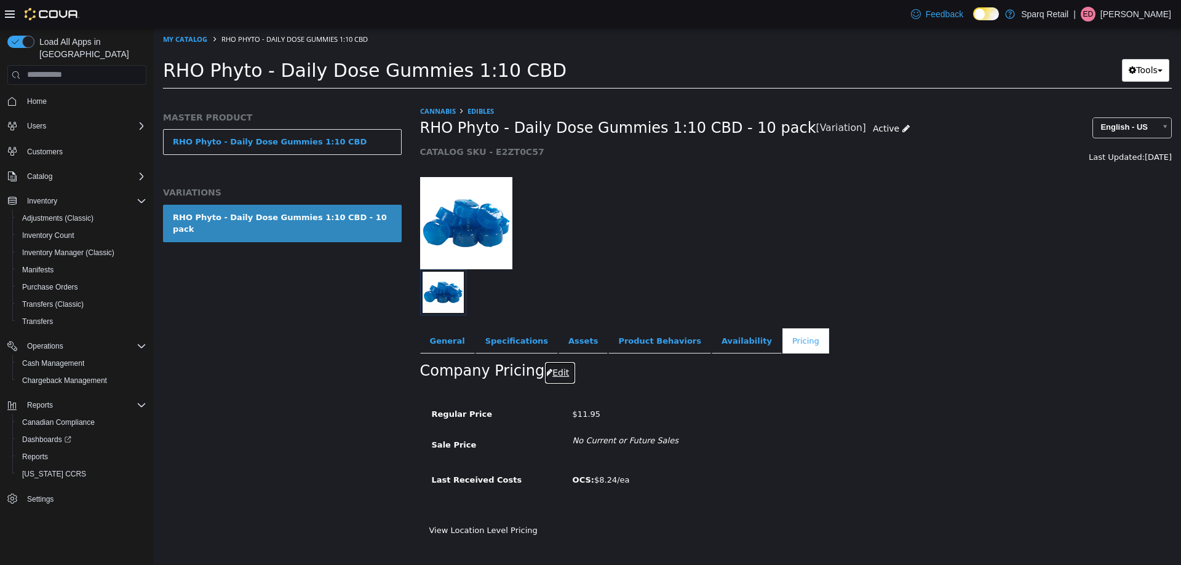
click at [550, 367] on button "Edit" at bounding box center [559, 372] width 31 height 23
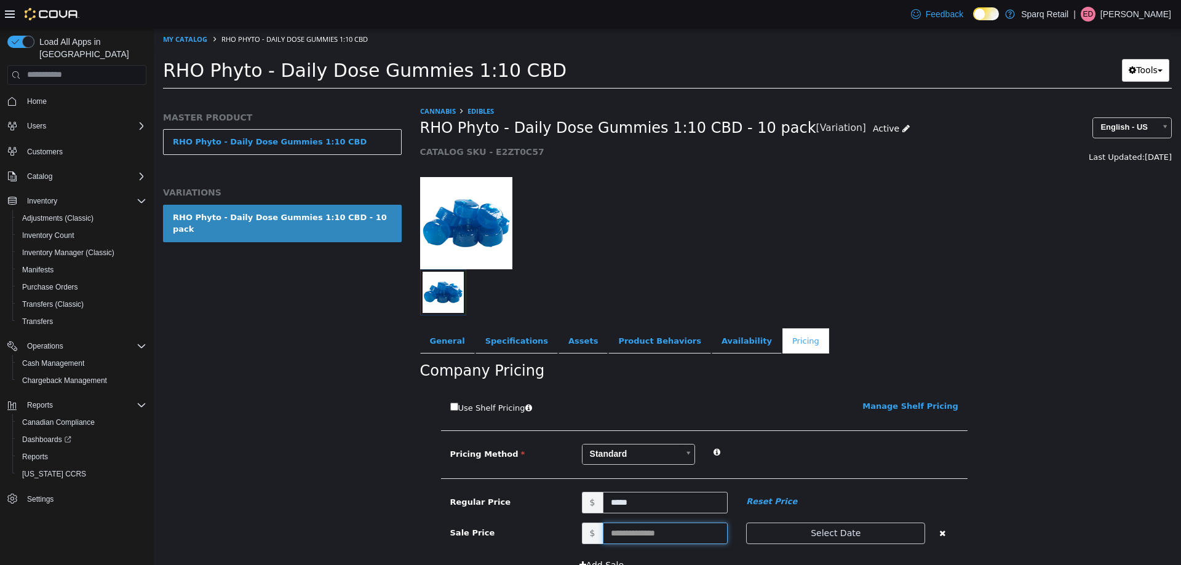
click at [627, 540] on input "text" at bounding box center [666, 533] width 126 height 22
type input "*****"
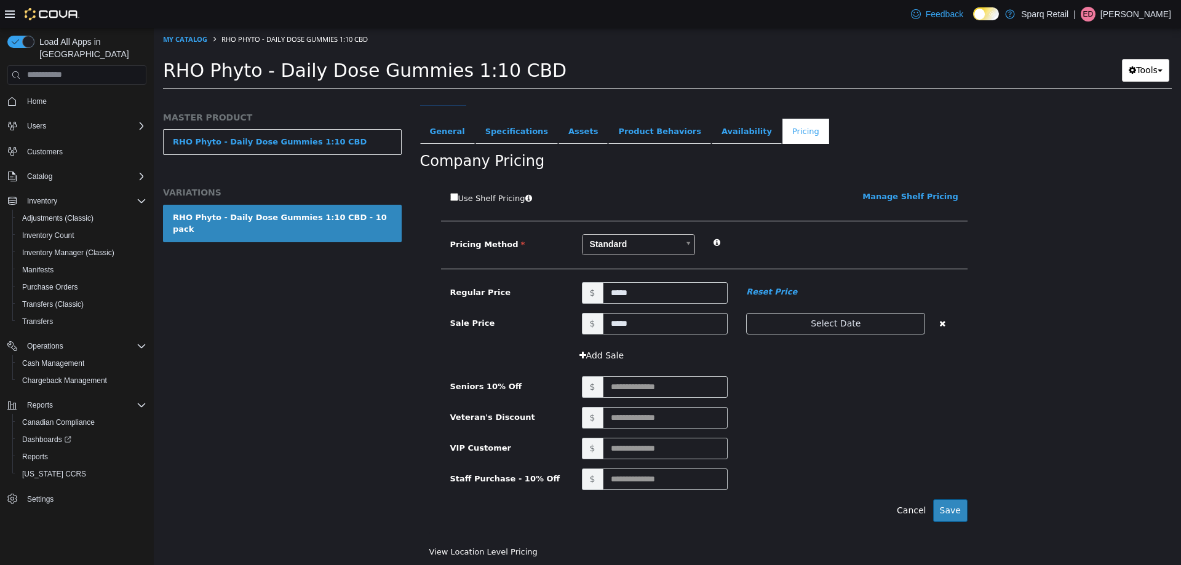
scroll to position [212, 0]
click at [829, 319] on button "Select Date" at bounding box center [835, 322] width 179 height 22
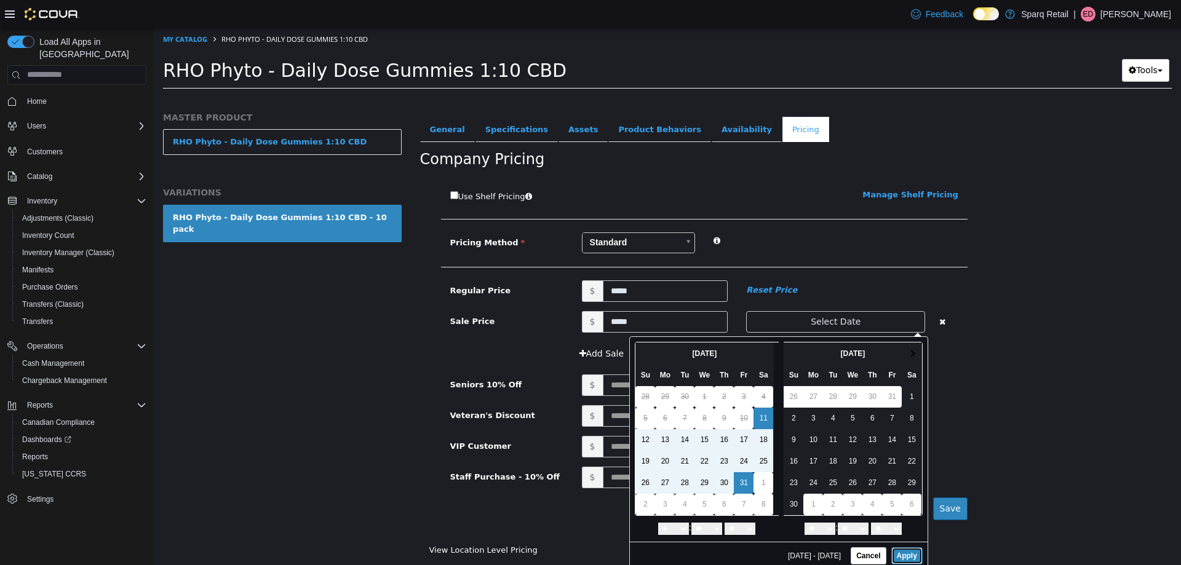
click at [895, 552] on button "Apply" at bounding box center [906, 555] width 31 height 17
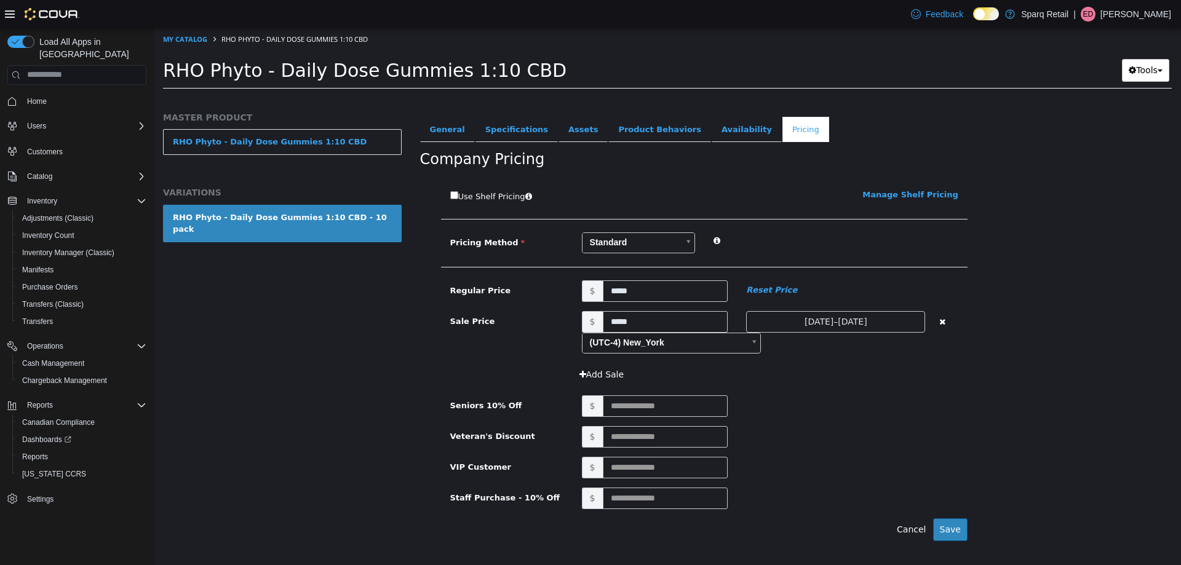
click at [960, 384] on div "Add Sale" at bounding box center [770, 374] width 395 height 23
click at [951, 533] on button "Save" at bounding box center [950, 529] width 34 height 23
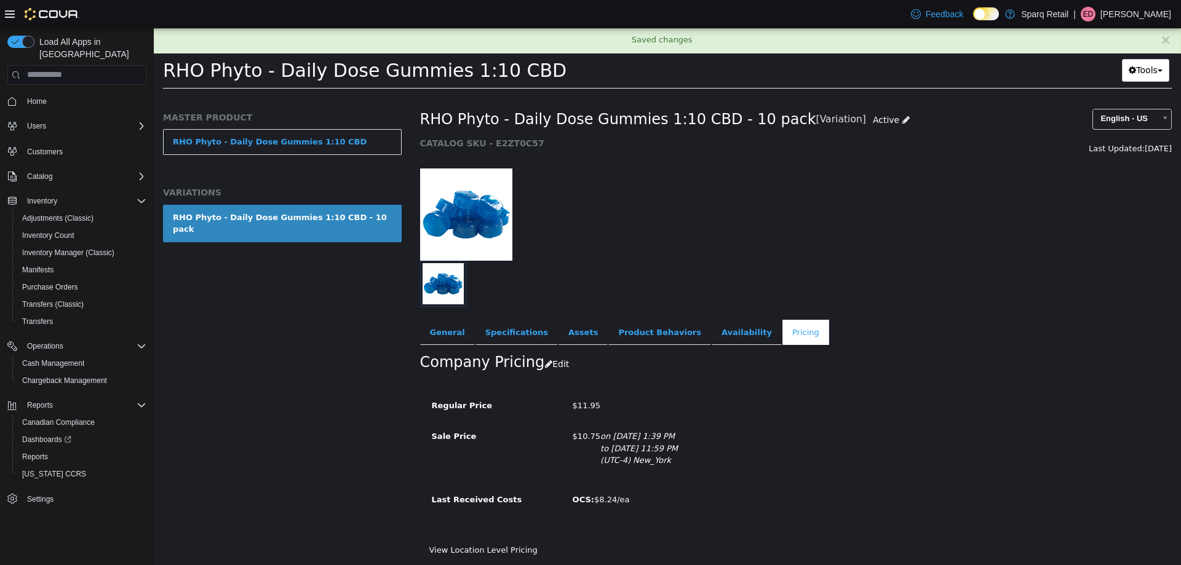
scroll to position [9, 0]
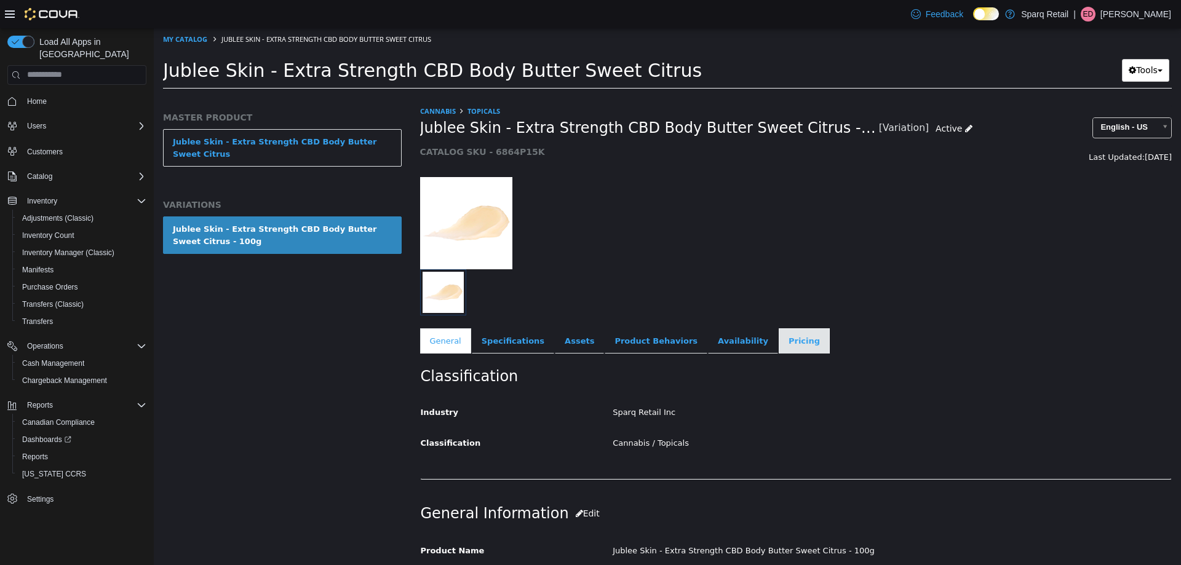
click at [779, 341] on link "Pricing" at bounding box center [804, 341] width 51 height 26
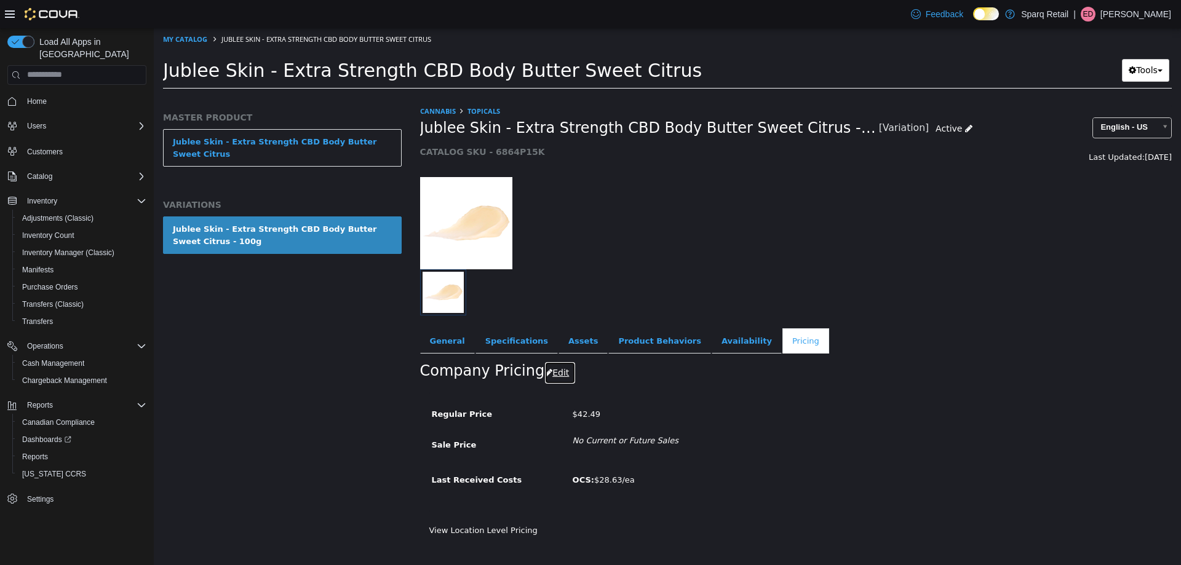
click at [546, 375] on button "Edit" at bounding box center [559, 372] width 31 height 23
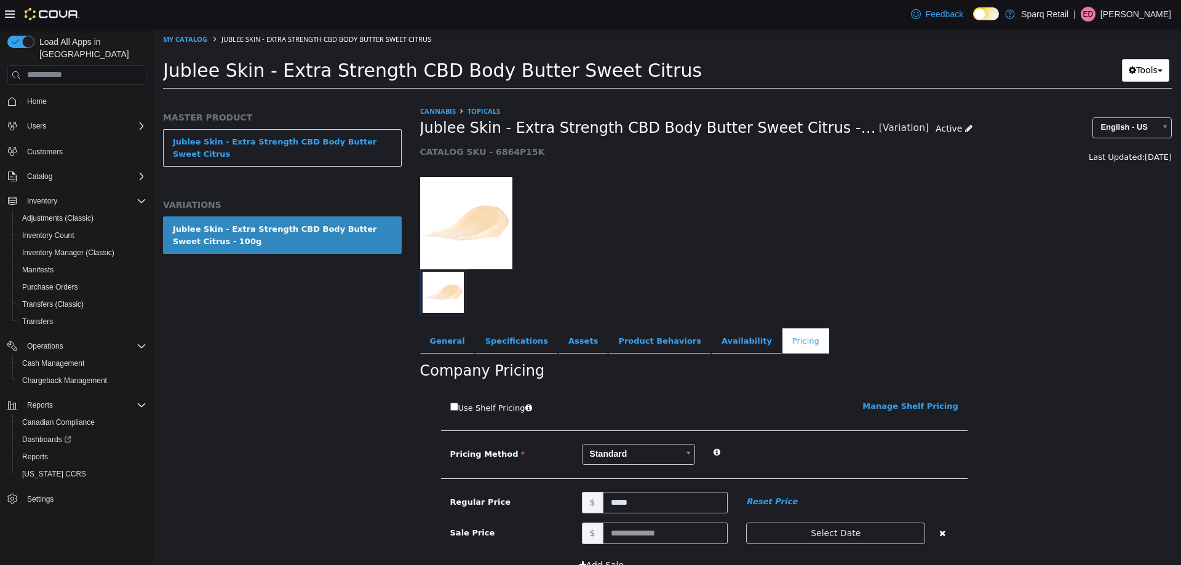
scroll to position [123, 0]
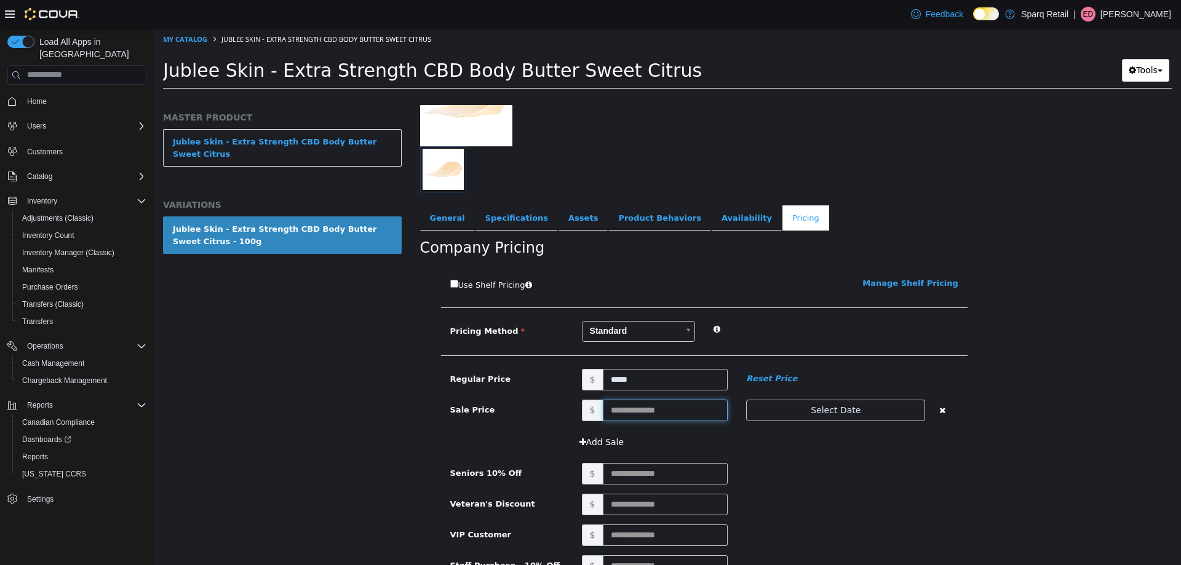
click at [637, 407] on input "text" at bounding box center [666, 410] width 126 height 22
type input "*****"
click at [859, 415] on button "Select Date" at bounding box center [835, 410] width 179 height 22
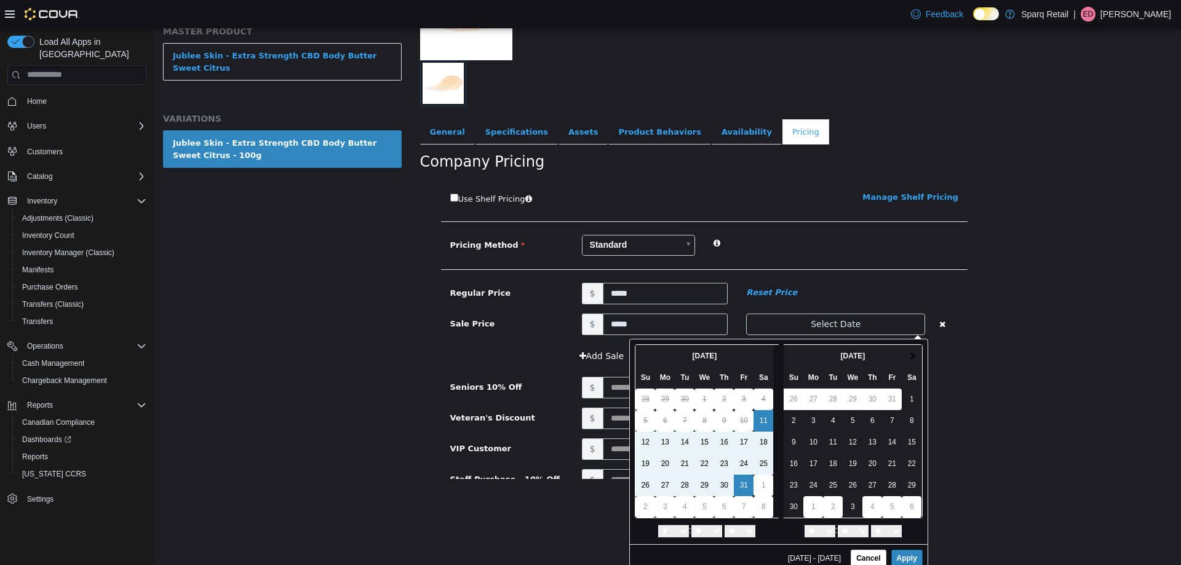
scroll to position [94, 0]
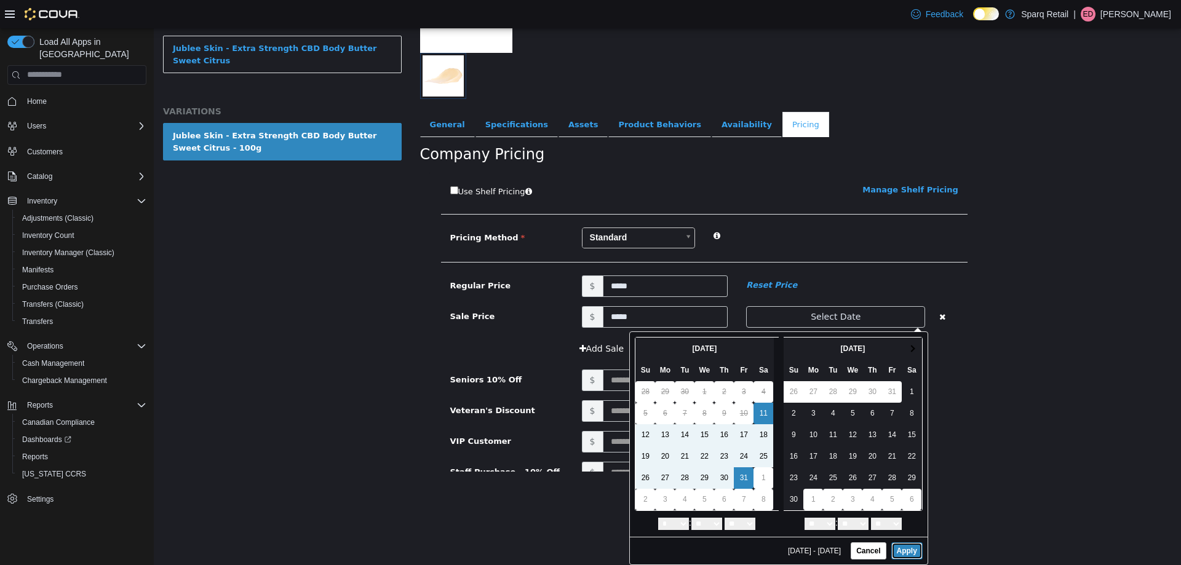
click at [893, 549] on button "Apply" at bounding box center [906, 550] width 31 height 17
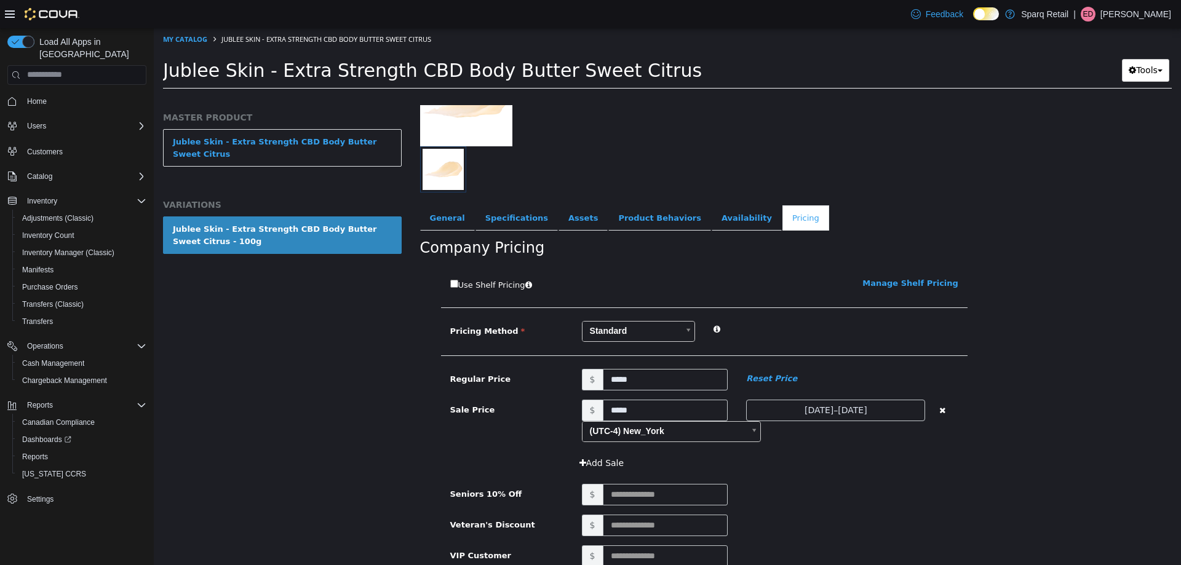
scroll to position [0, 0]
click at [931, 523] on div "$" at bounding box center [770, 525] width 395 height 22
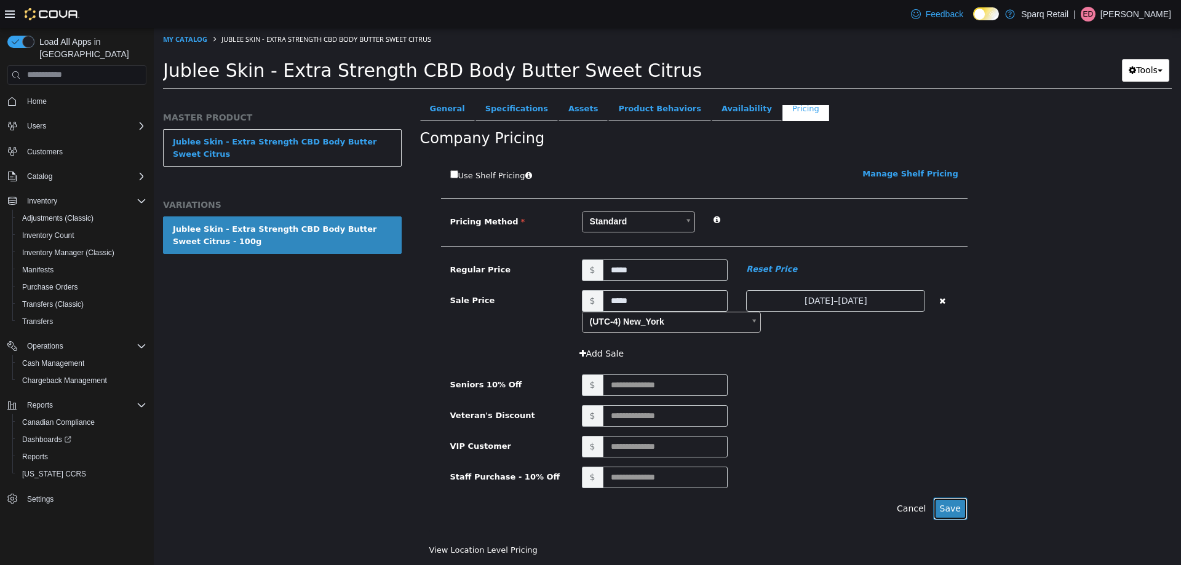
click at [948, 511] on button "Save" at bounding box center [950, 508] width 34 height 23
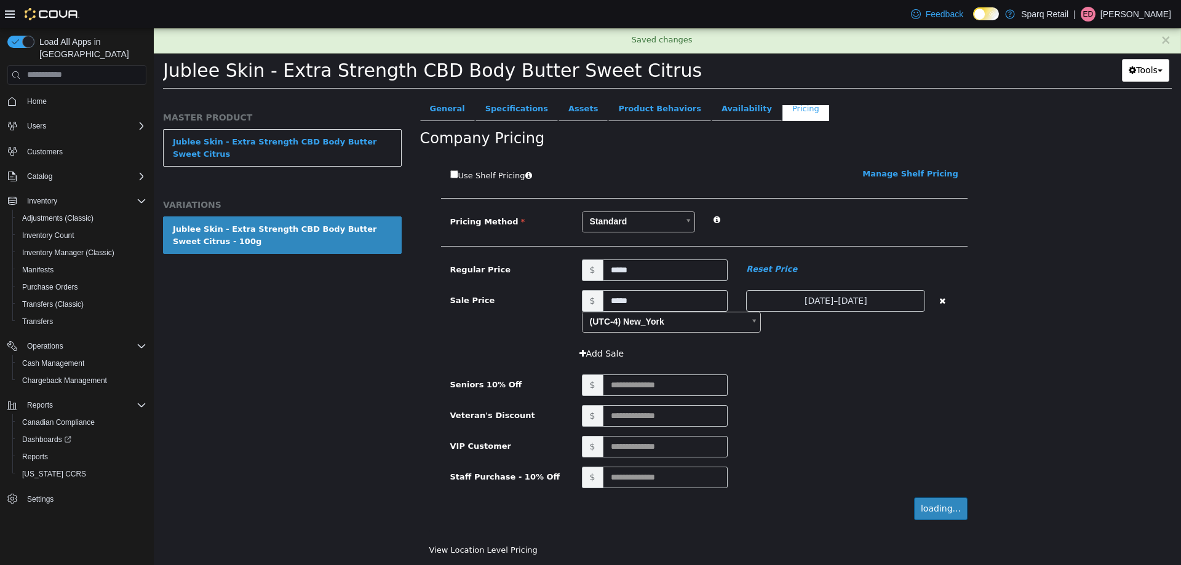
scroll to position [9, 0]
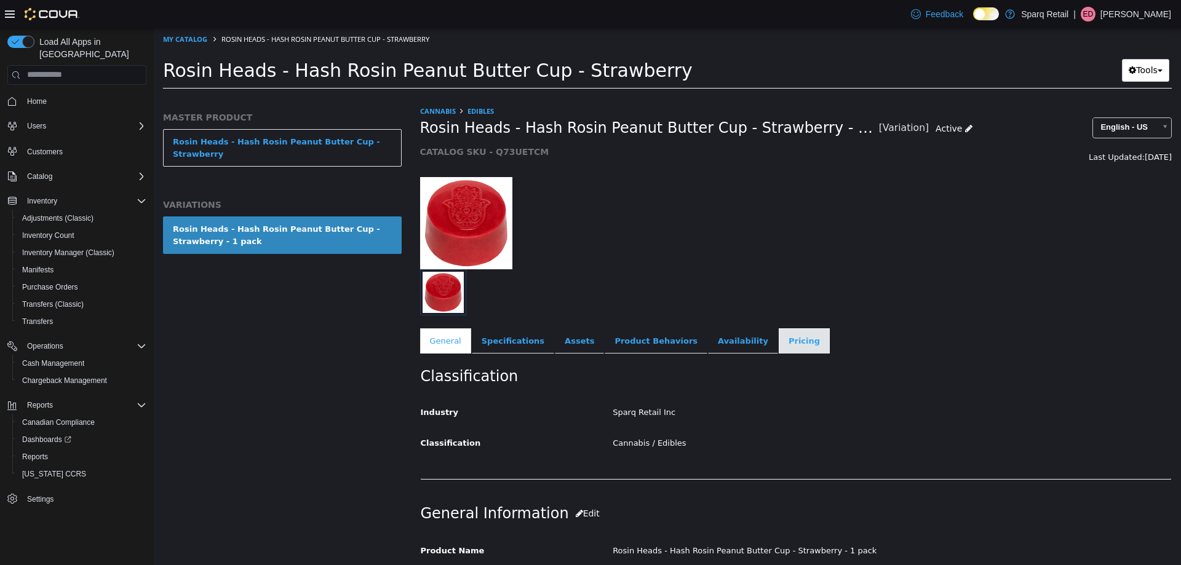
click at [779, 338] on link "Pricing" at bounding box center [804, 341] width 51 height 26
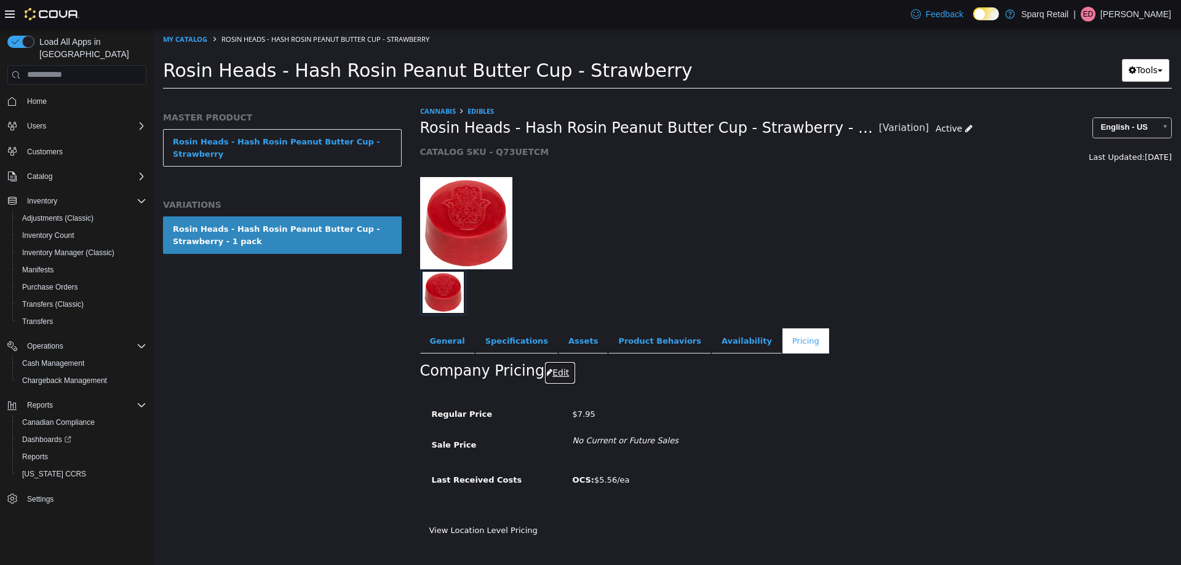
click at [549, 369] on button "Edit" at bounding box center [559, 372] width 31 height 23
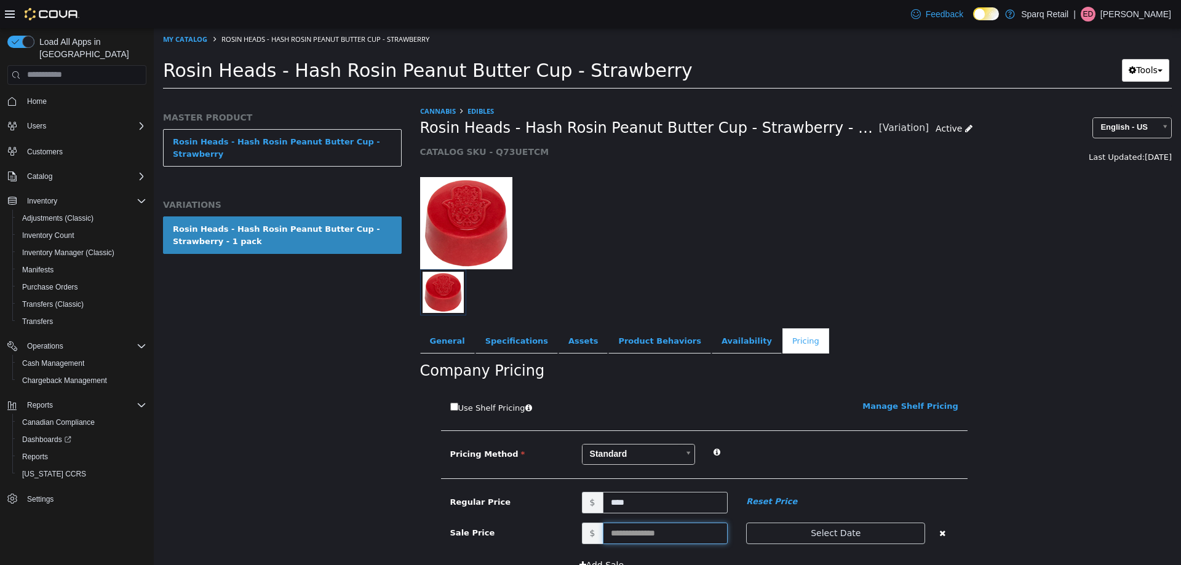
click at [648, 542] on input "text" at bounding box center [666, 533] width 126 height 22
type input "****"
click at [820, 533] on button "Select Date" at bounding box center [835, 533] width 179 height 22
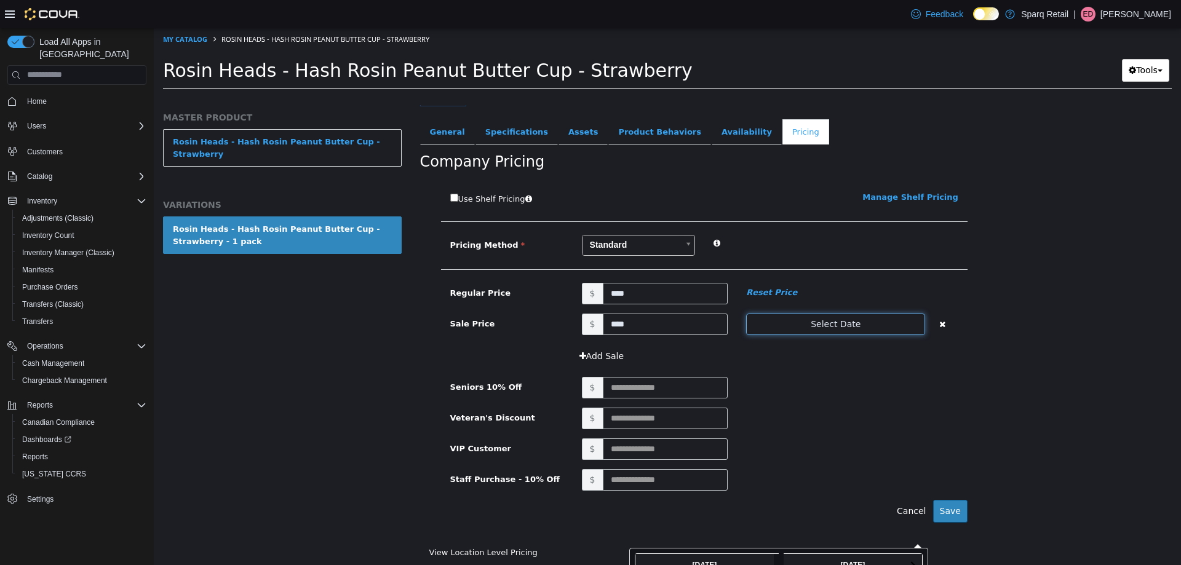
scroll to position [212, 0]
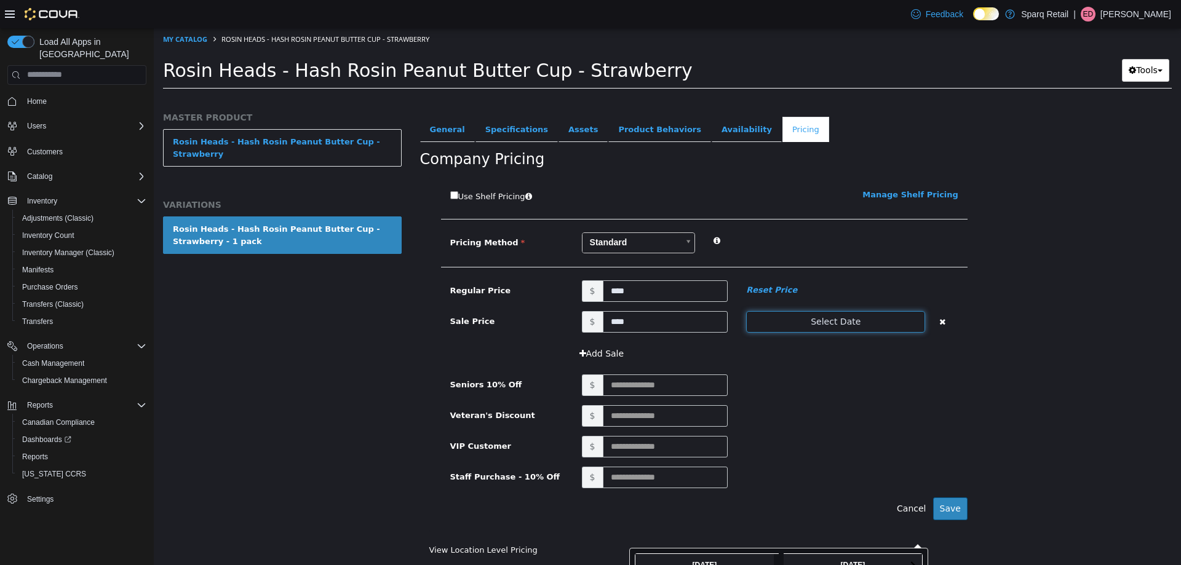
click at [827, 319] on button "Select Date" at bounding box center [835, 322] width 179 height 22
click at [851, 314] on button "Select Date" at bounding box center [835, 322] width 179 height 22
click at [973, 327] on div "Use Shelf Pricing    Manage Shelf Pricing Shelf Price Select a Shelf Price Shel…" at bounding box center [796, 360] width 752 height 367
click at [827, 322] on button "Select Date" at bounding box center [835, 322] width 179 height 22
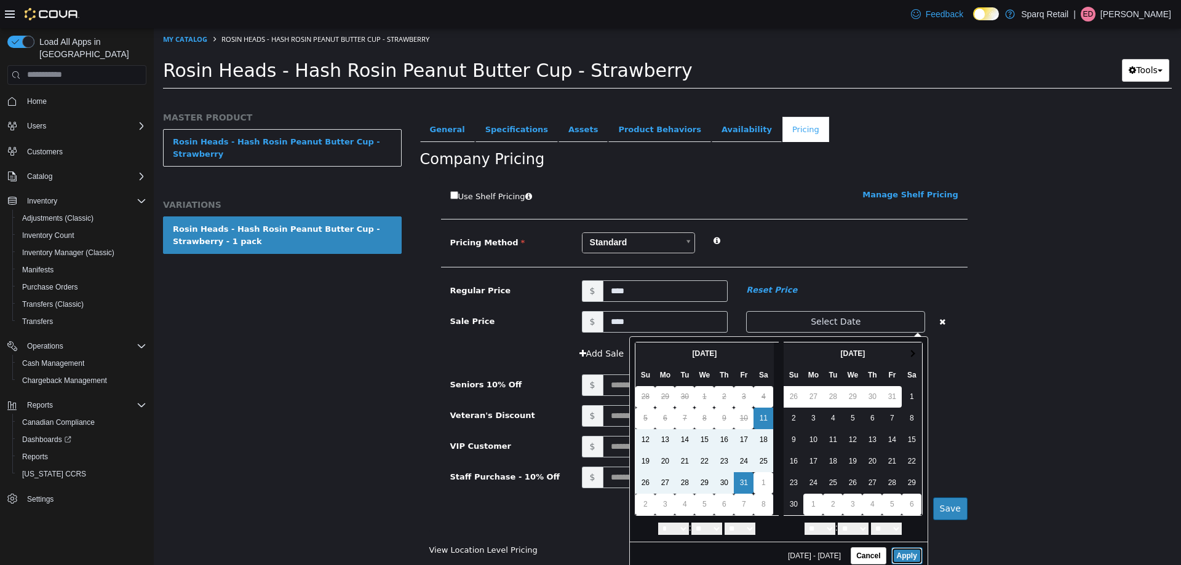
click at [903, 552] on button "Apply" at bounding box center [906, 555] width 31 height 17
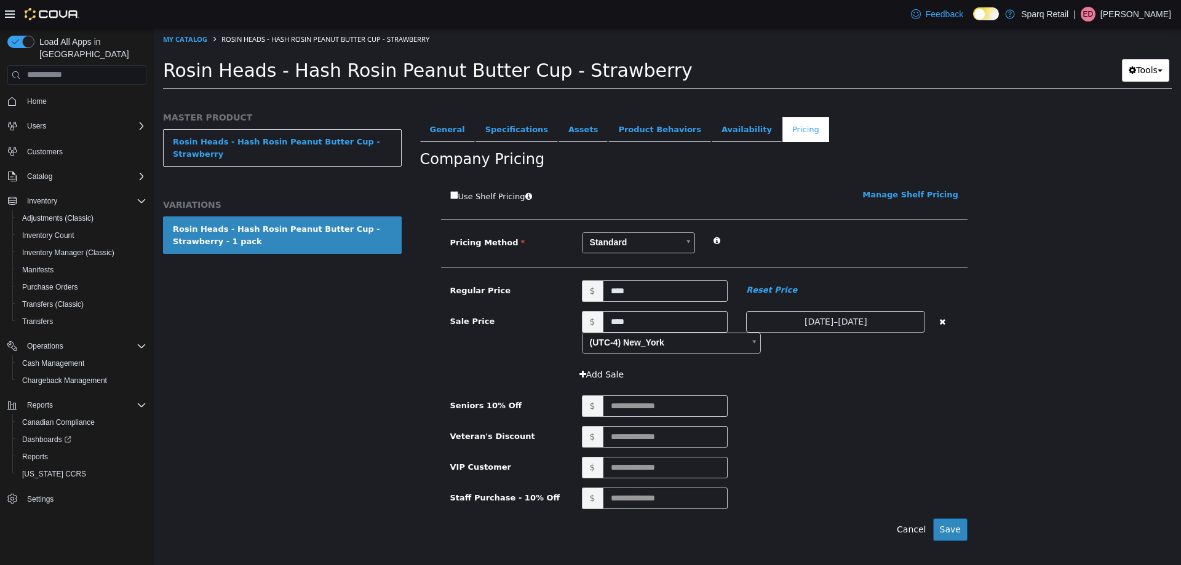
click at [1015, 418] on div "Use Shelf Pricing    Manage Shelf Pricing Shelf Price Select a Shelf Price Shel…" at bounding box center [796, 371] width 752 height 388
click at [953, 533] on button "Save" at bounding box center [950, 529] width 34 height 23
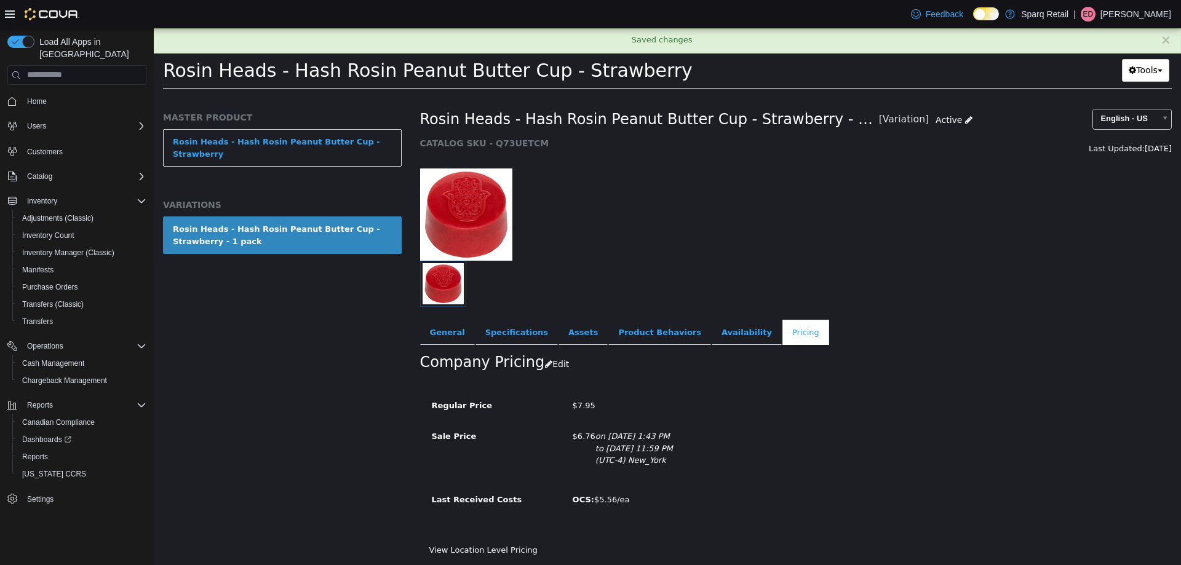
scroll to position [9, 0]
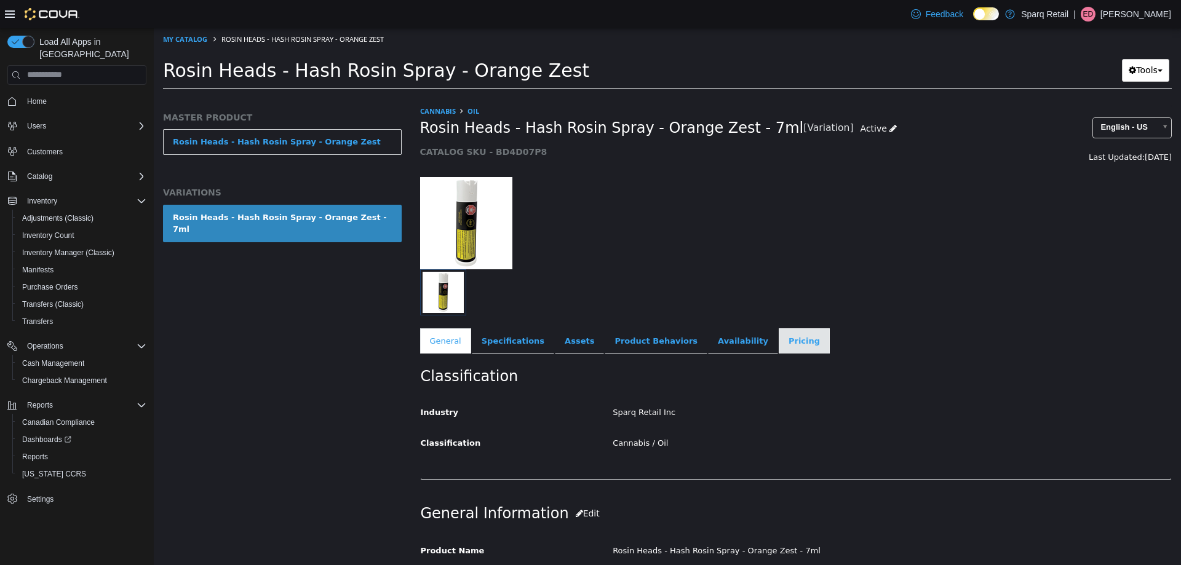
click at [779, 334] on link "Pricing" at bounding box center [804, 341] width 51 height 26
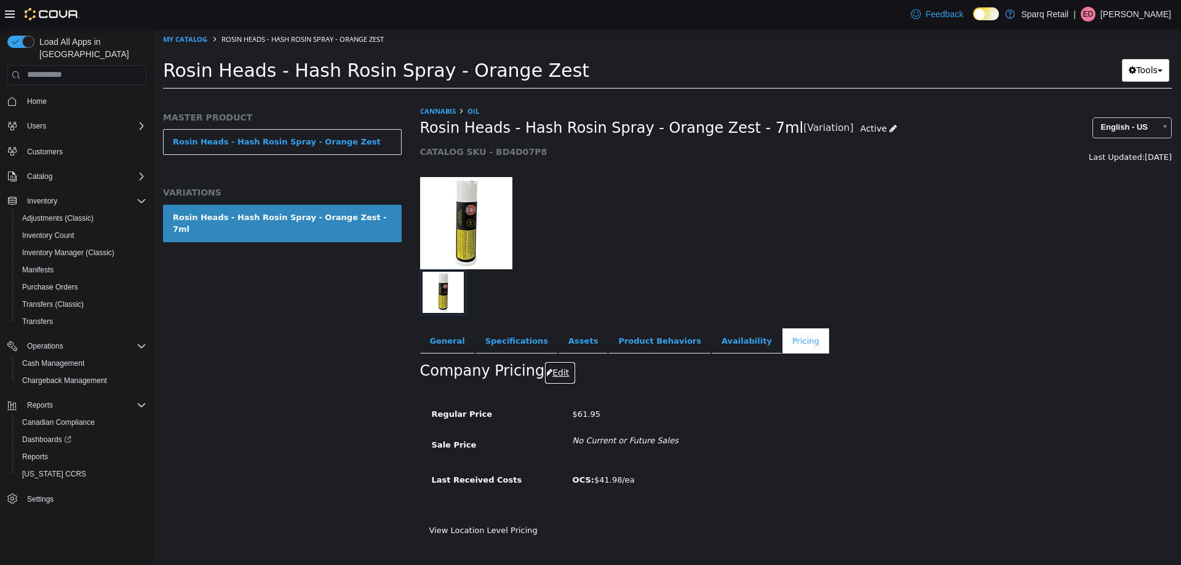
click at [548, 373] on button "Edit" at bounding box center [559, 372] width 31 height 23
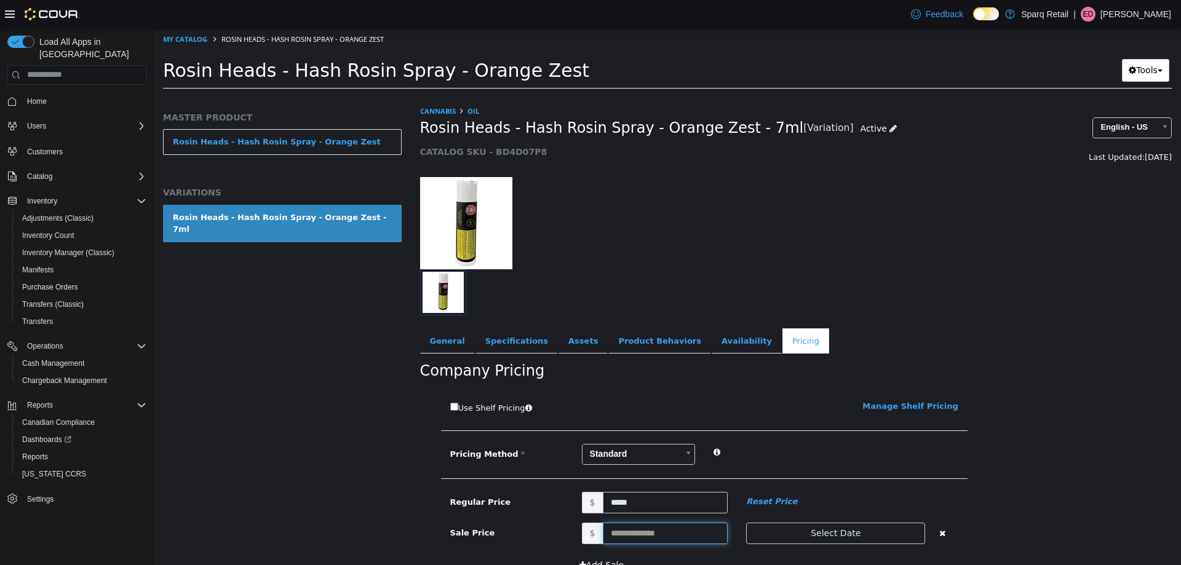
click at [634, 532] on input "text" at bounding box center [666, 533] width 126 height 22
type input "*****"
click at [1118, 383] on div "Cannabis Oil Rosin Heads - Hash Rosin Spray - Orange Zest - 7ml [Variation] Act…" at bounding box center [796, 335] width 771 height 460
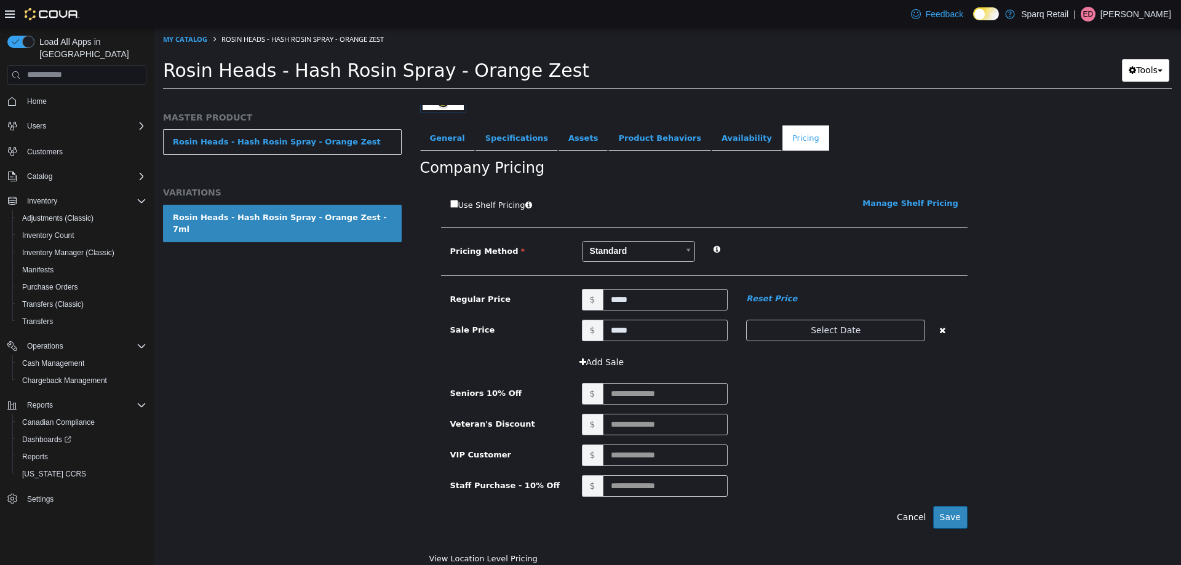
scroll to position [212, 0]
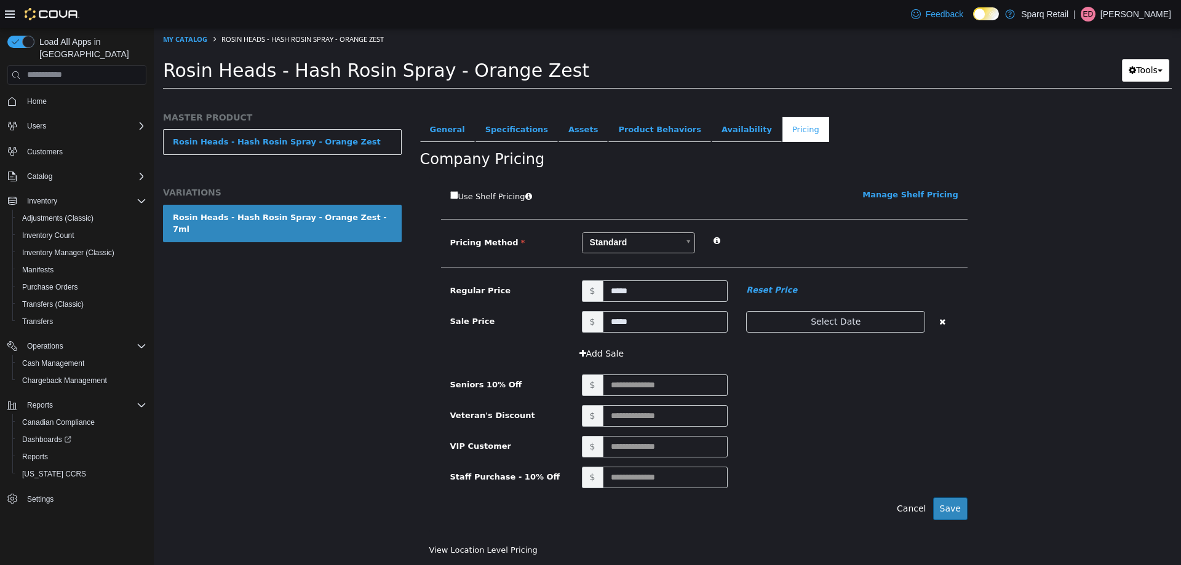
click at [807, 306] on div "Regular Price $ ***** Reset Price" at bounding box center [704, 295] width 527 height 31
click at [810, 318] on button "Select Date" at bounding box center [835, 322] width 179 height 22
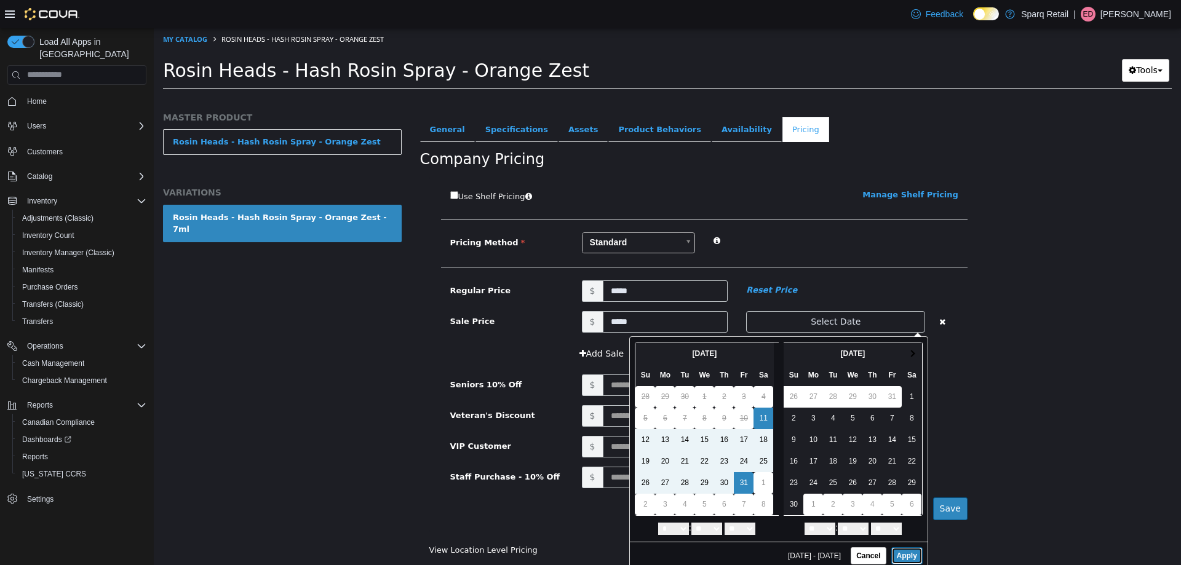
click at [899, 552] on button "Apply" at bounding box center [906, 555] width 31 height 17
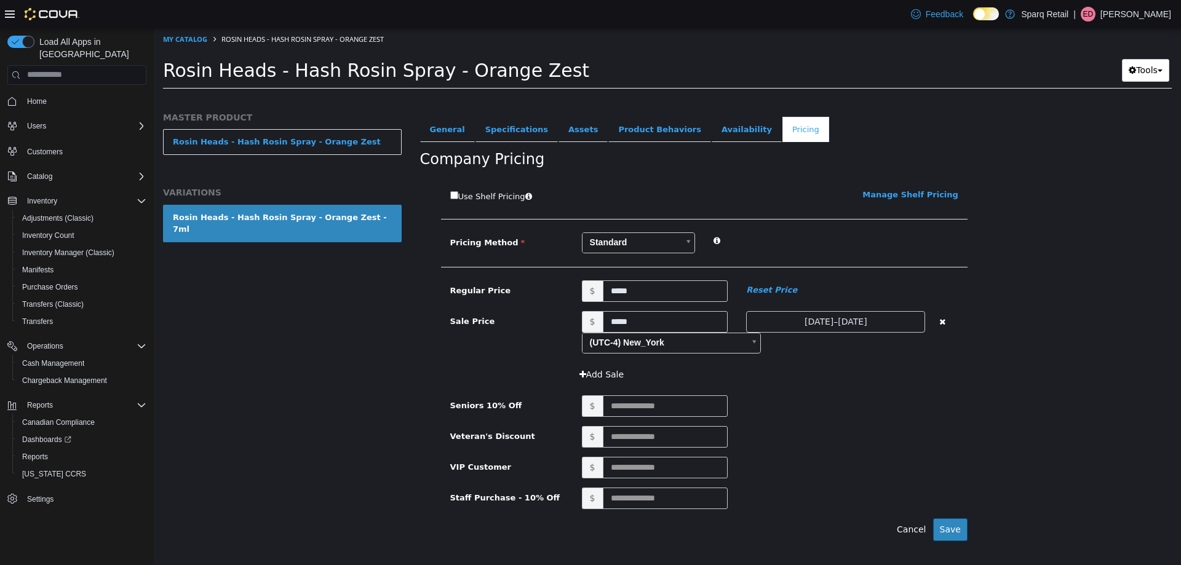
click at [1163, 377] on div "Cannabis Oil Rosin Heads - Hash Rosin Spray - Orange Zest - 7ml [Variation] Act…" at bounding box center [796, 335] width 771 height 460
click at [952, 534] on button "Save" at bounding box center [950, 529] width 34 height 23
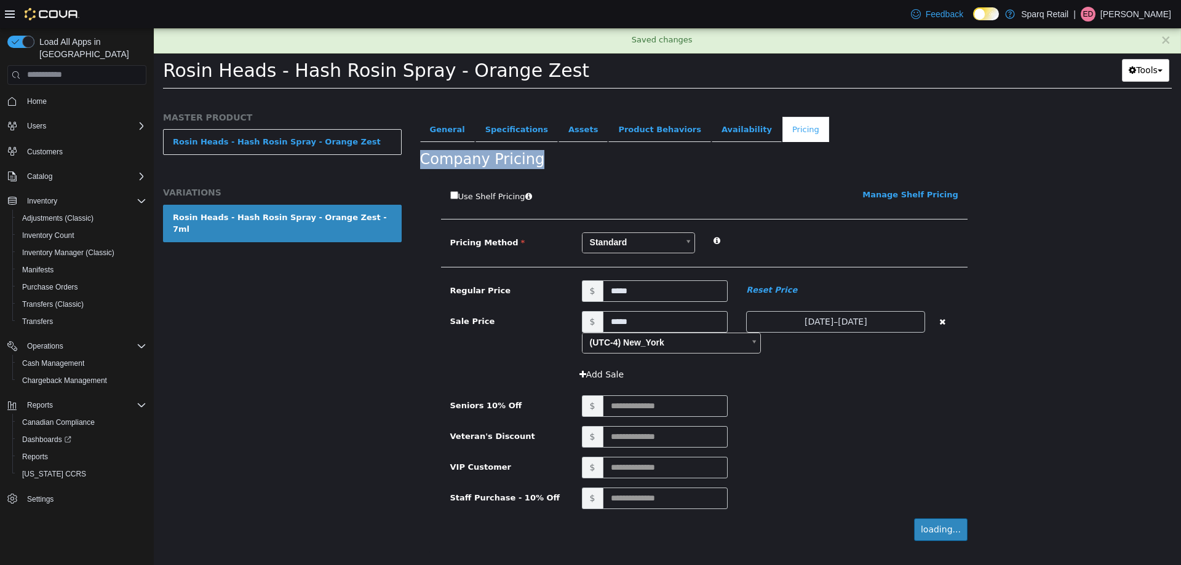
scroll to position [0, 0]
